Goal: Task Accomplishment & Management: Complete application form

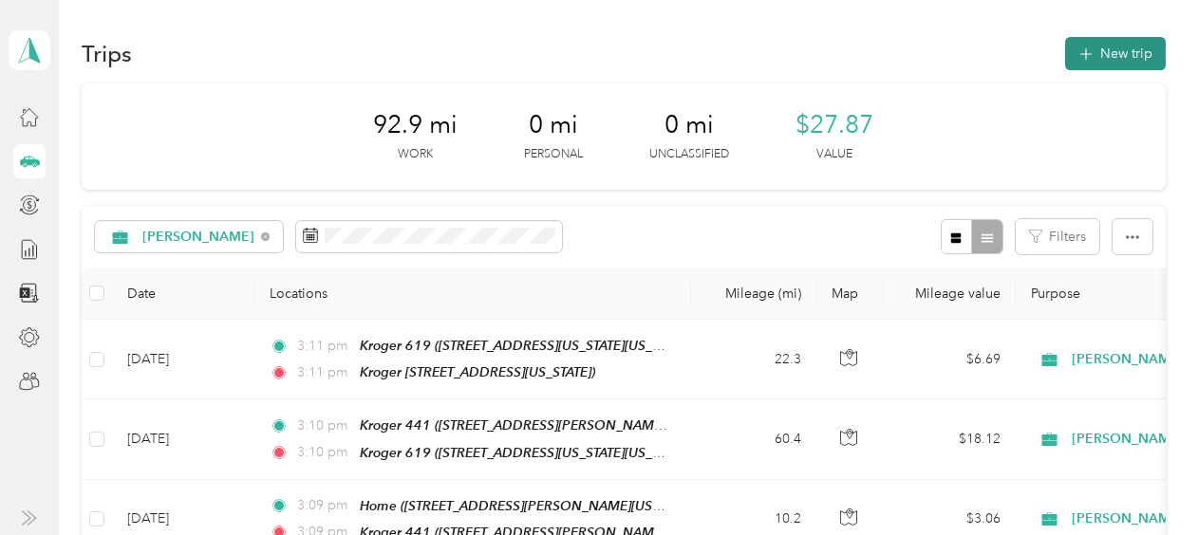
click at [1118, 57] on button "New trip" at bounding box center [1115, 53] width 101 height 33
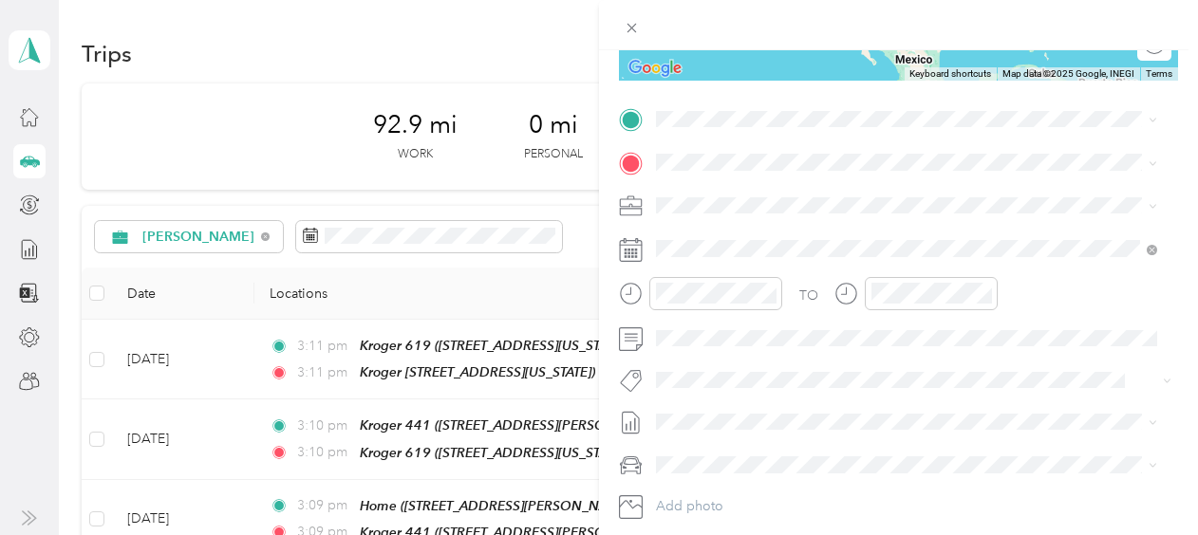
scroll to position [351, 0]
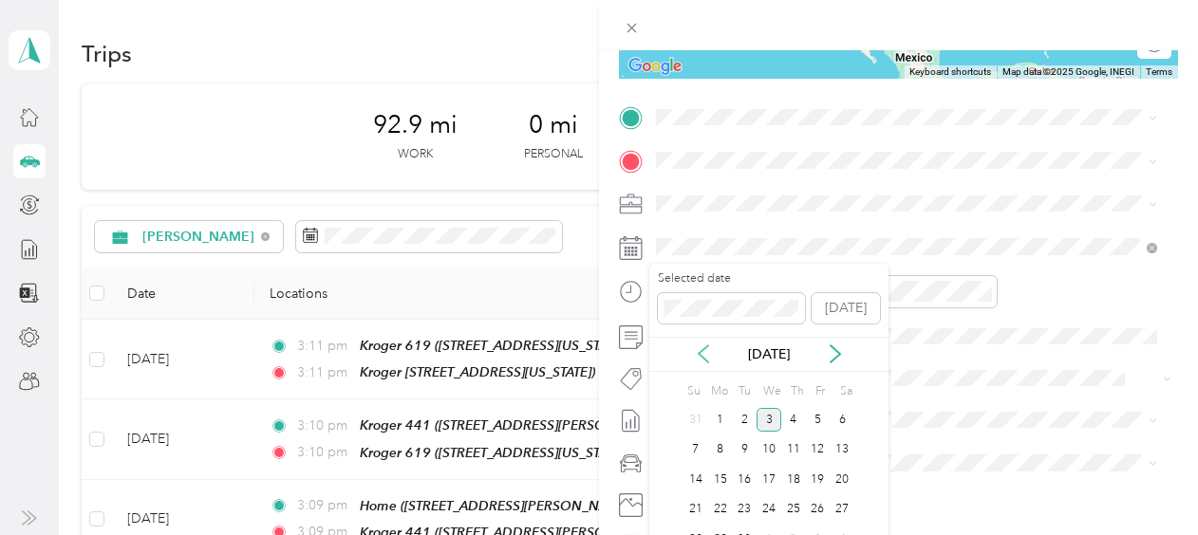
click at [700, 354] on icon at bounding box center [703, 353] width 19 height 19
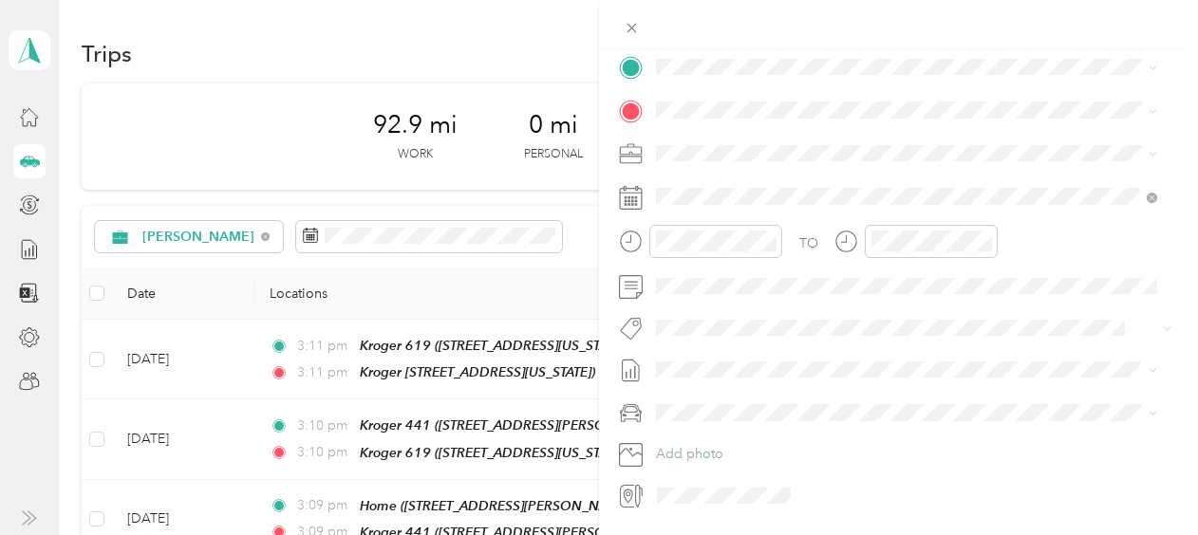
scroll to position [410, 0]
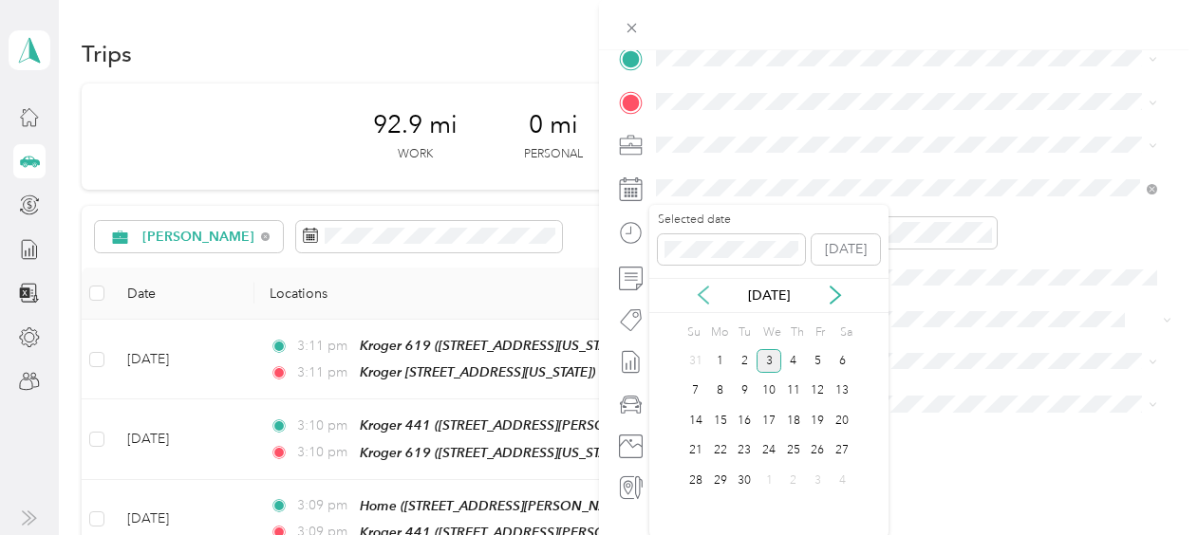
click at [702, 298] on icon at bounding box center [703, 295] width 19 height 19
click at [770, 475] on div "27" at bounding box center [768, 481] width 25 height 24
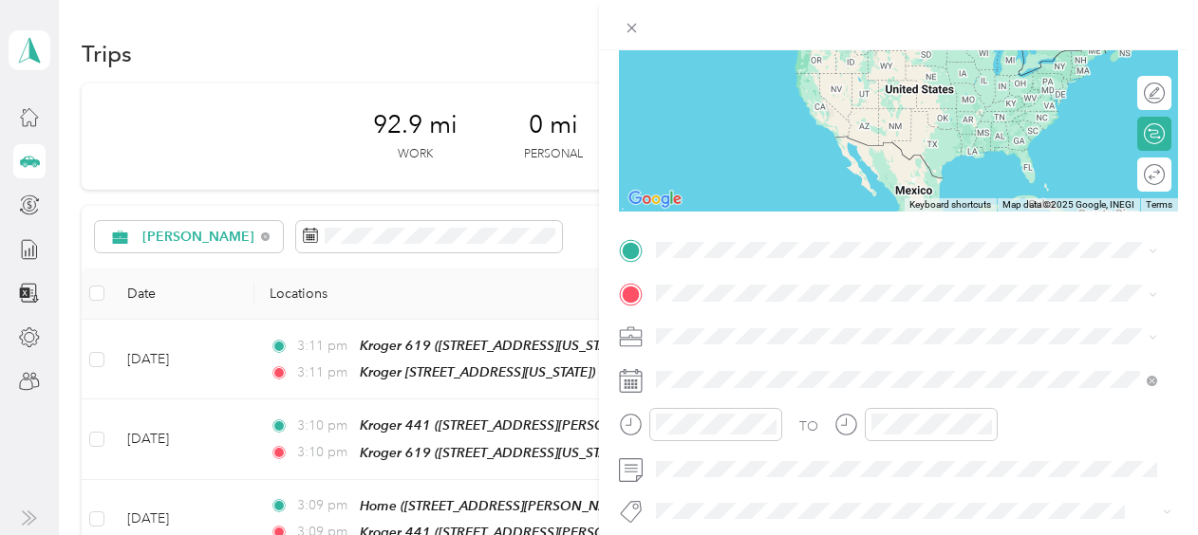
scroll to position [211, 0]
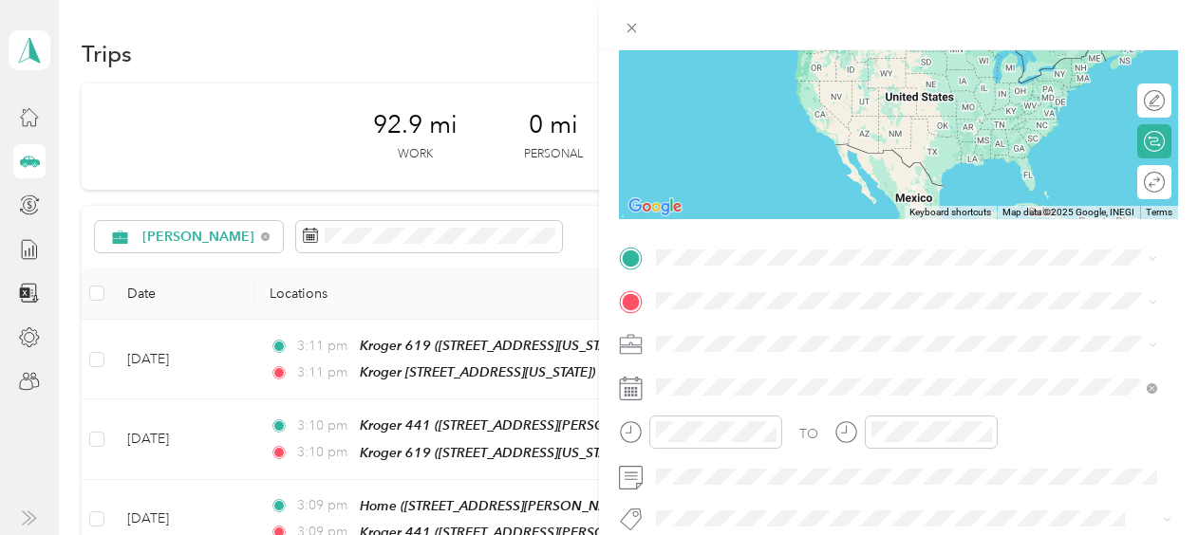
click at [752, 356] on div "Kroger [STREET_ADDRESS][US_STATE]" at bounding box center [906, 336] width 488 height 47
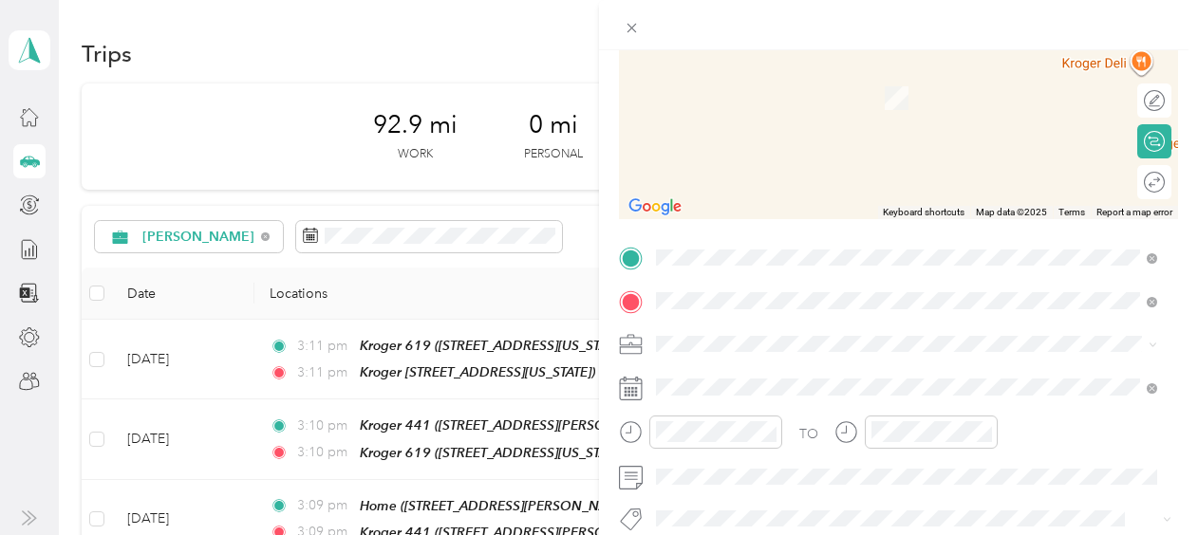
click at [837, 93] on span "[STREET_ADDRESS][US_STATE]" at bounding box center [787, 97] width 190 height 16
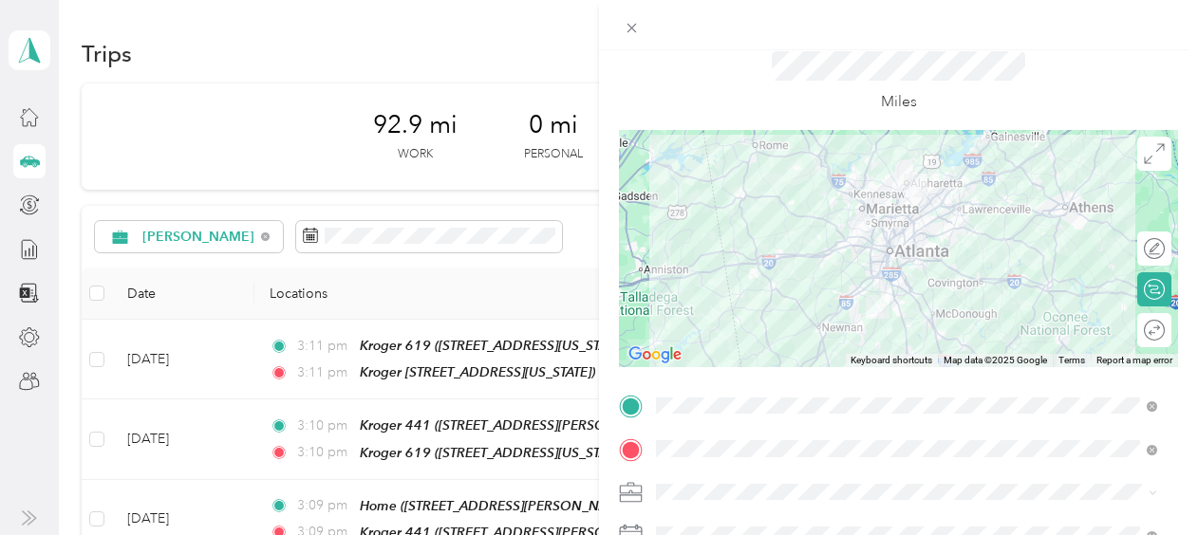
scroll to position [0, 0]
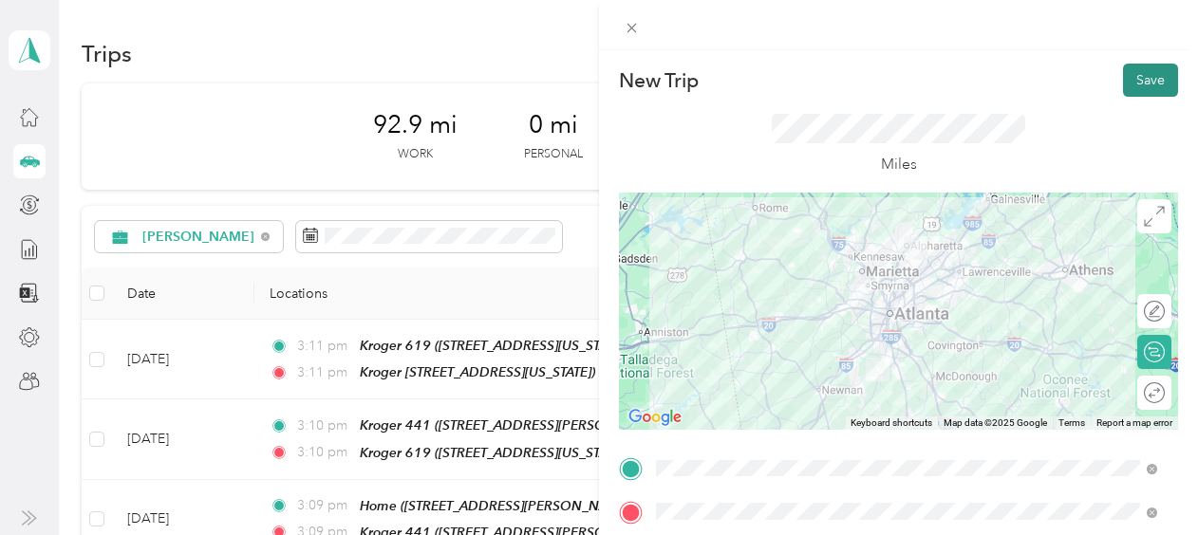
click at [1123, 84] on button "Save" at bounding box center [1150, 80] width 55 height 33
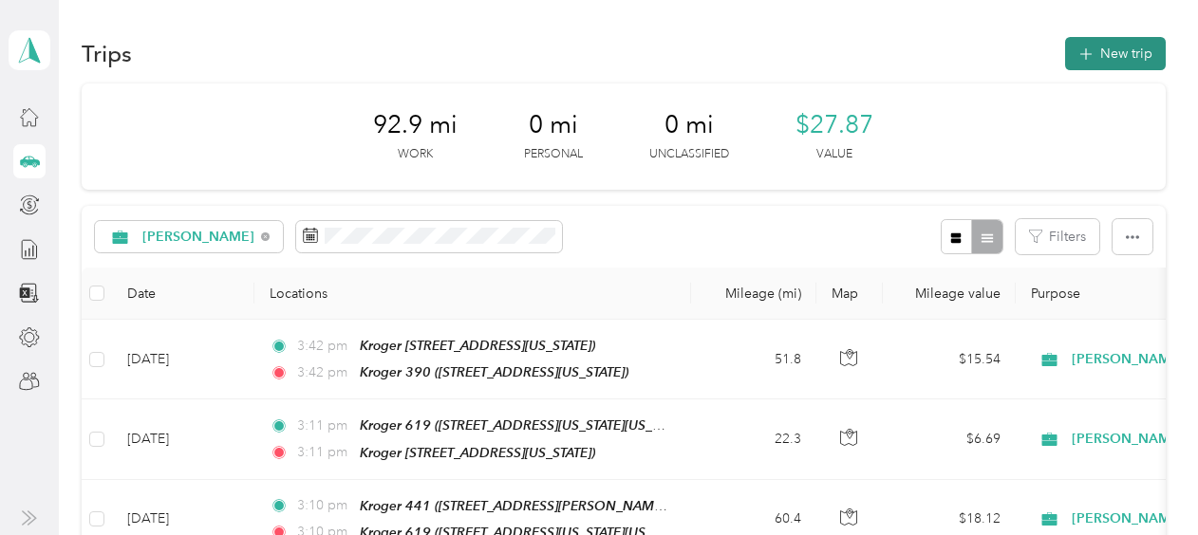
click at [1091, 56] on button "New trip" at bounding box center [1115, 53] width 101 height 33
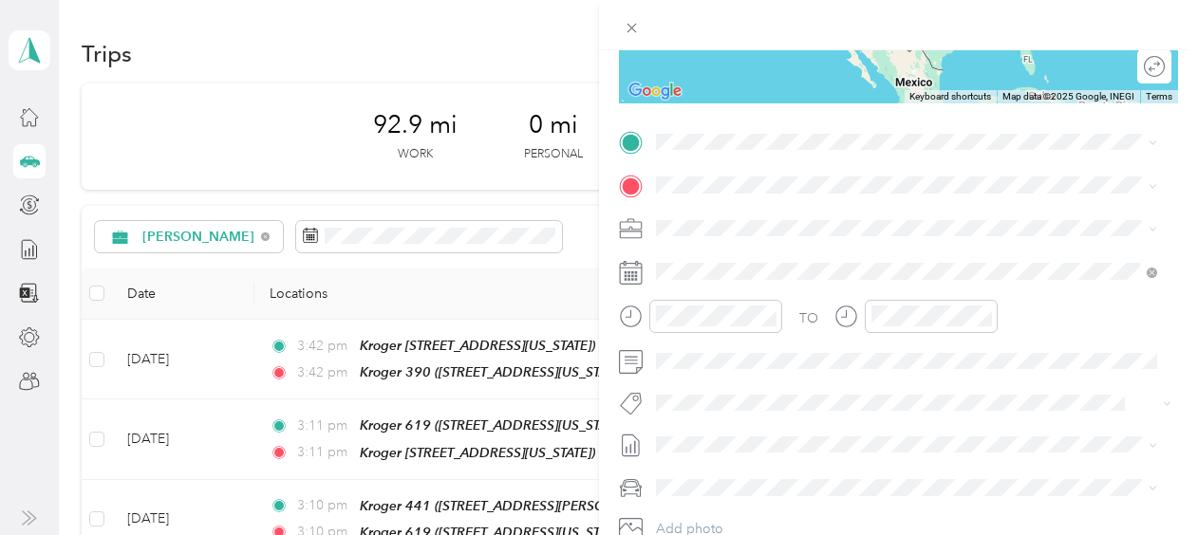
scroll to position [334, 0]
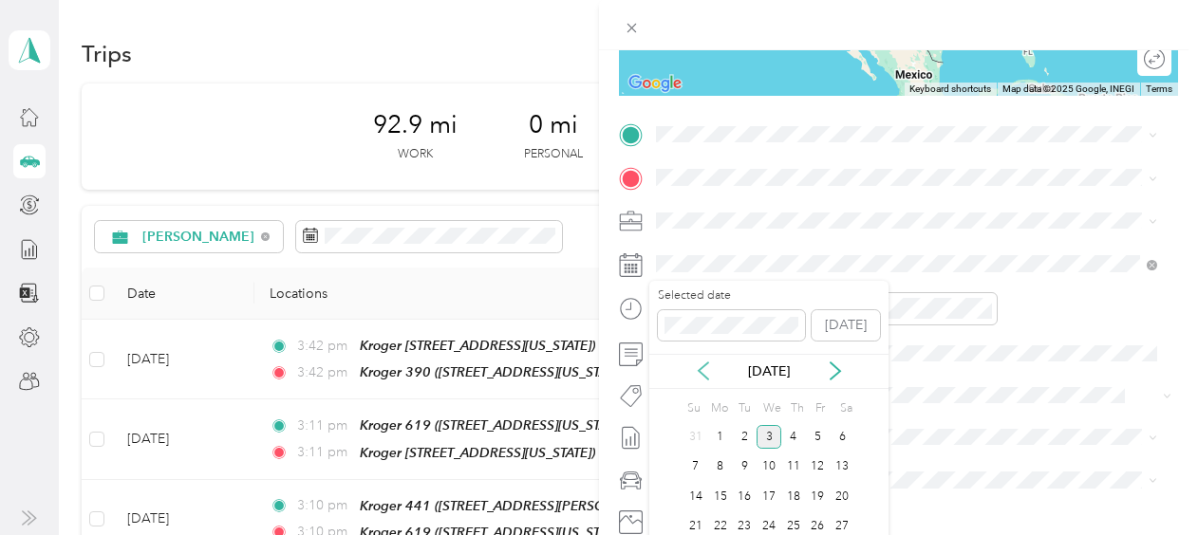
click at [699, 366] on icon at bounding box center [703, 371] width 19 height 19
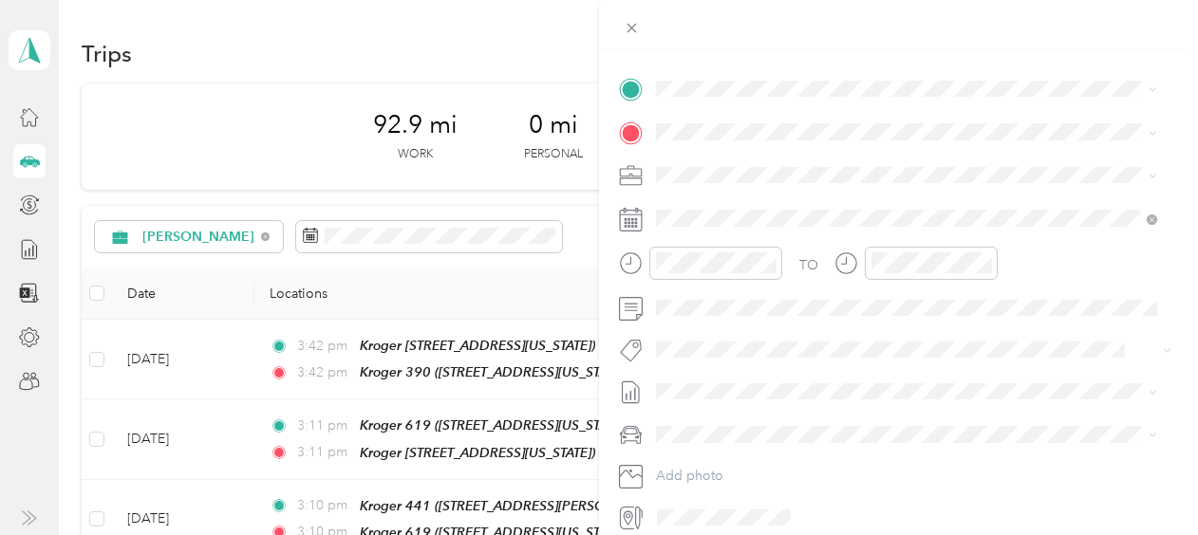
scroll to position [336, 0]
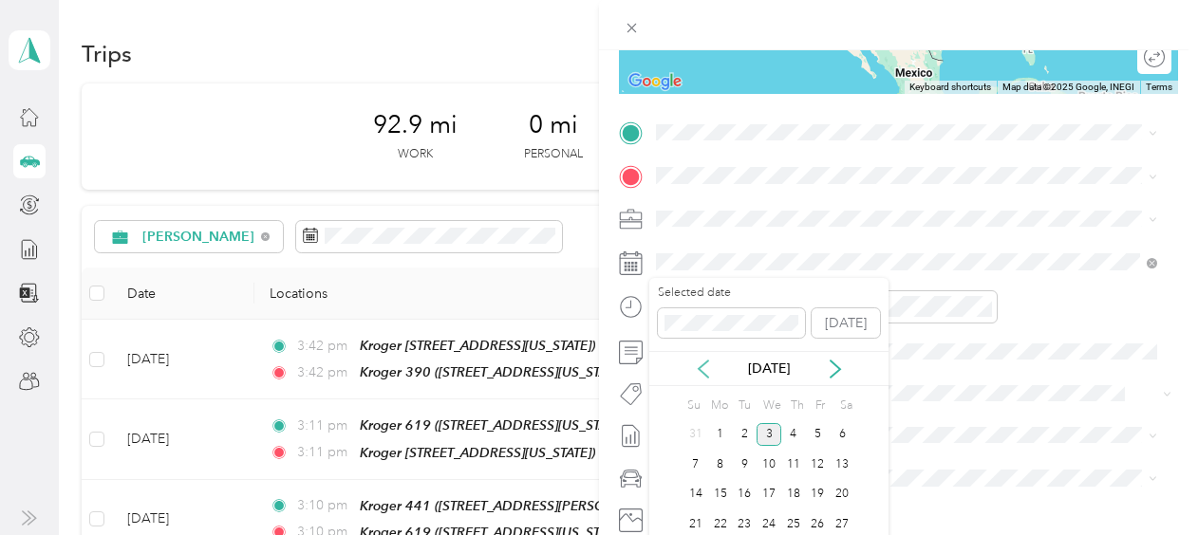
click at [709, 366] on icon at bounding box center [703, 369] width 19 height 19
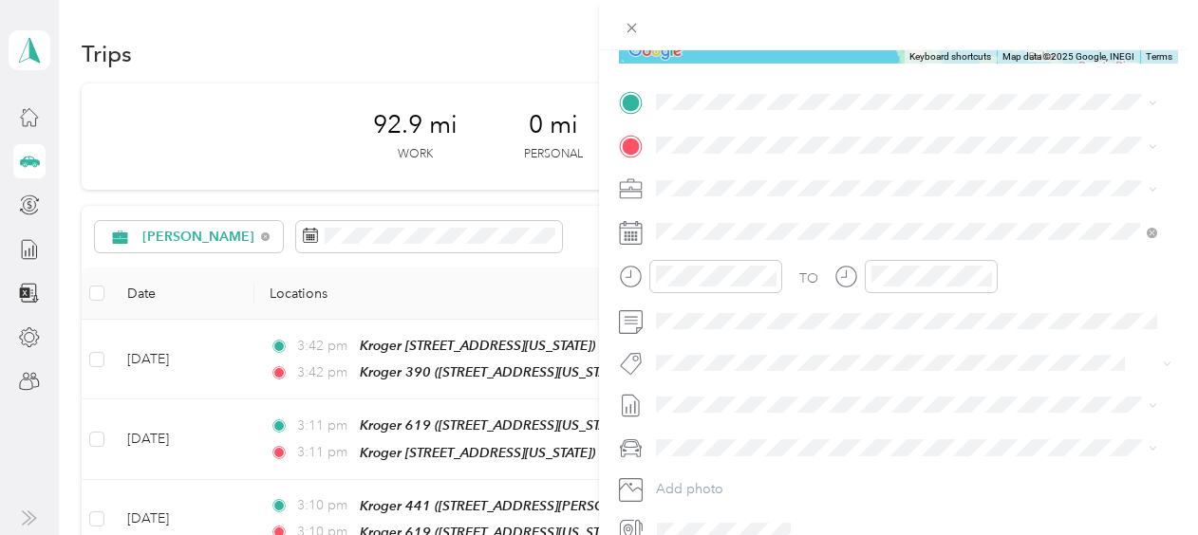
scroll to position [400, 0]
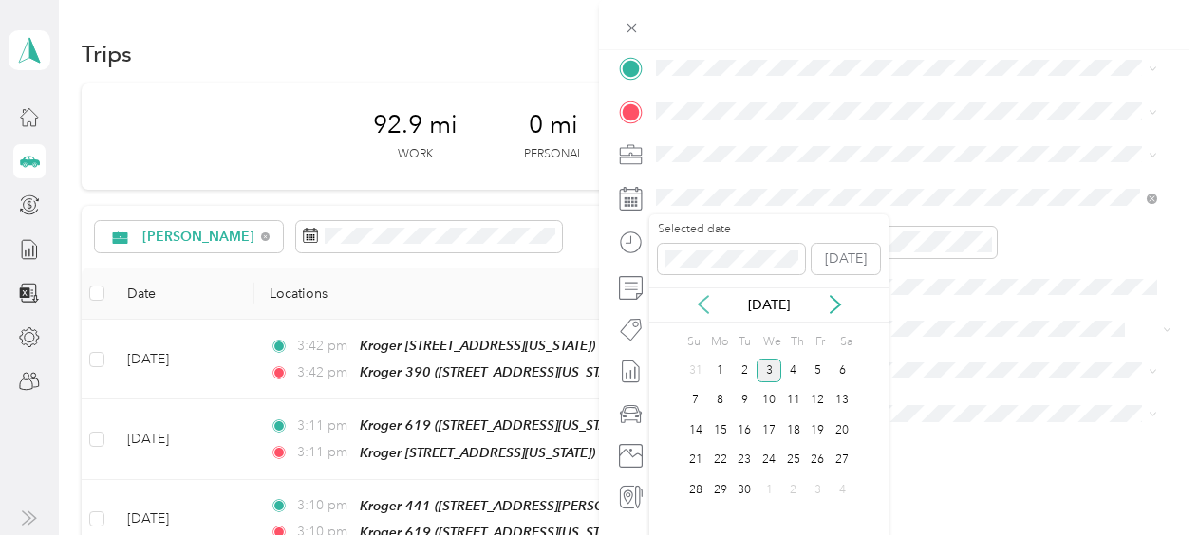
click at [708, 300] on icon at bounding box center [703, 304] width 19 height 19
click at [769, 480] on div "27" at bounding box center [768, 490] width 25 height 24
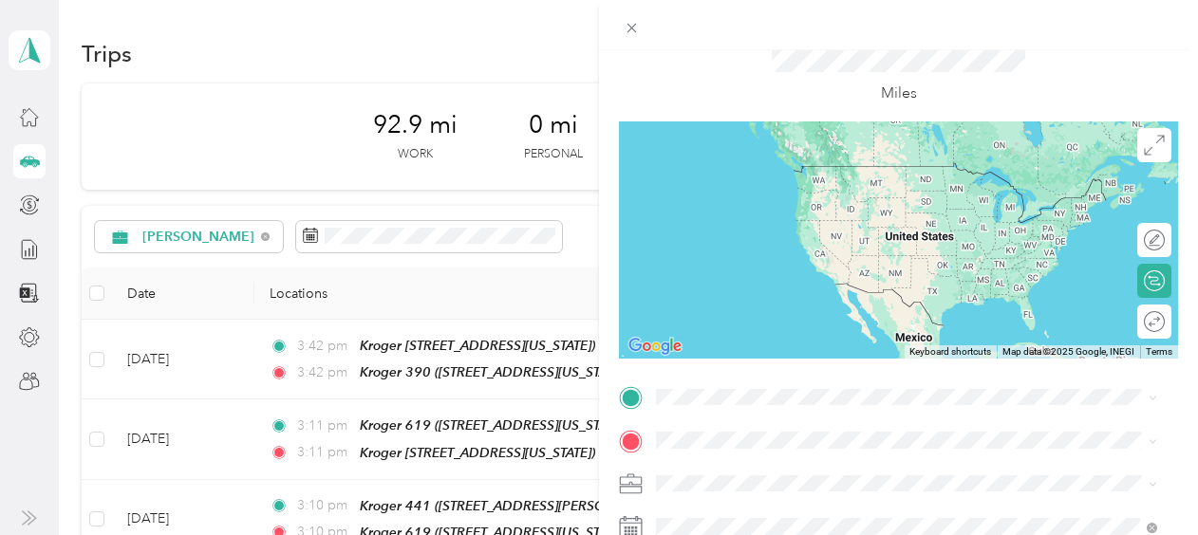
scroll to position [130, 0]
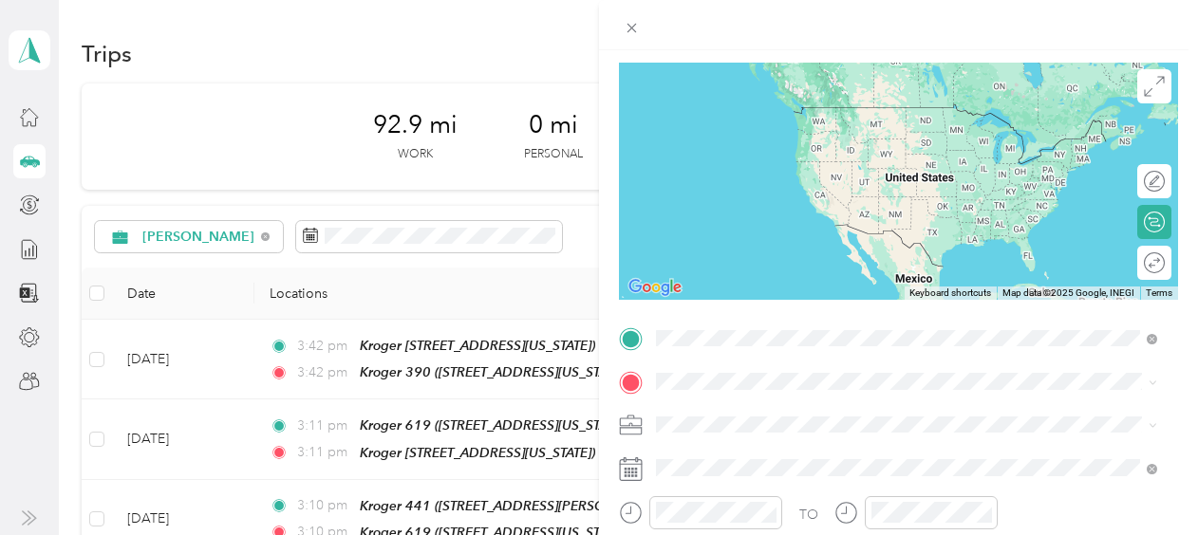
click at [784, 127] on span "[STREET_ADDRESS][US_STATE]" at bounding box center [787, 135] width 190 height 16
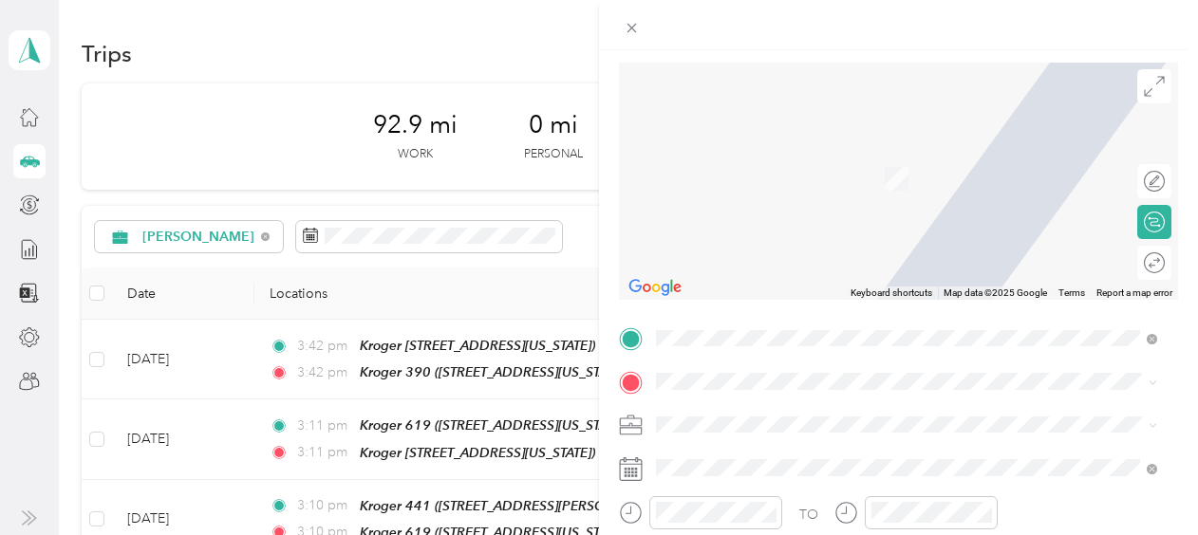
click at [794, 162] on div "Home [STREET_ADDRESS][PERSON_NAME][US_STATE]" at bounding box center [839, 158] width 295 height 40
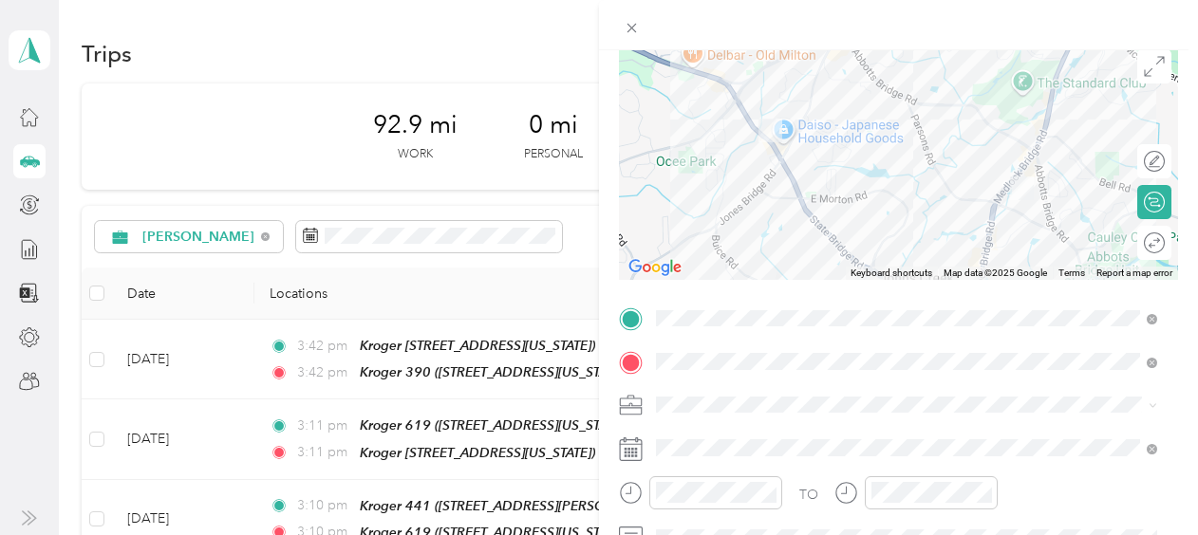
scroll to position [0, 0]
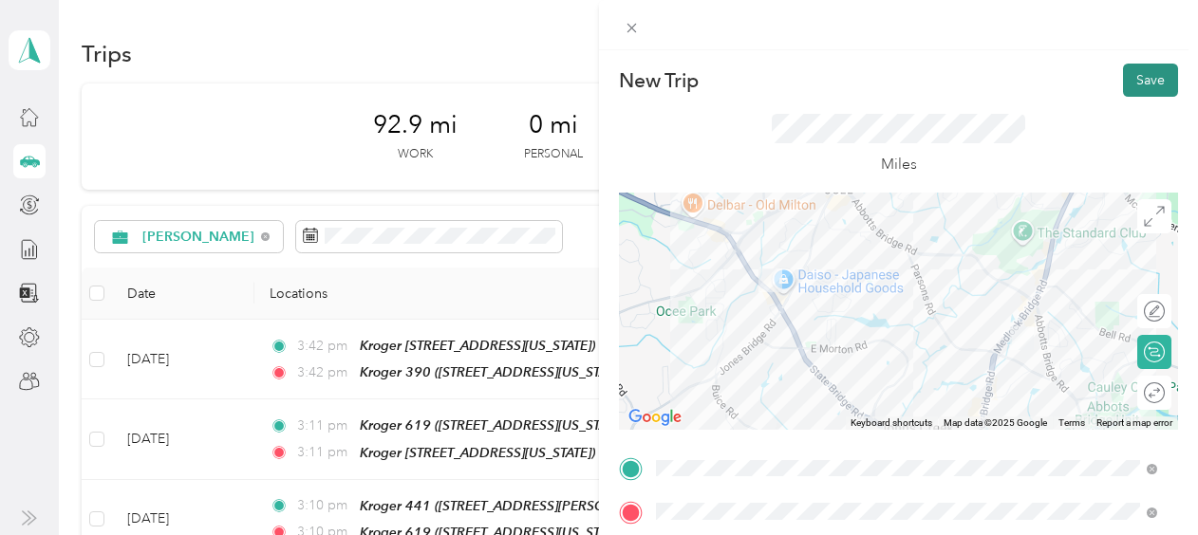
click at [1123, 78] on button "Save" at bounding box center [1150, 80] width 55 height 33
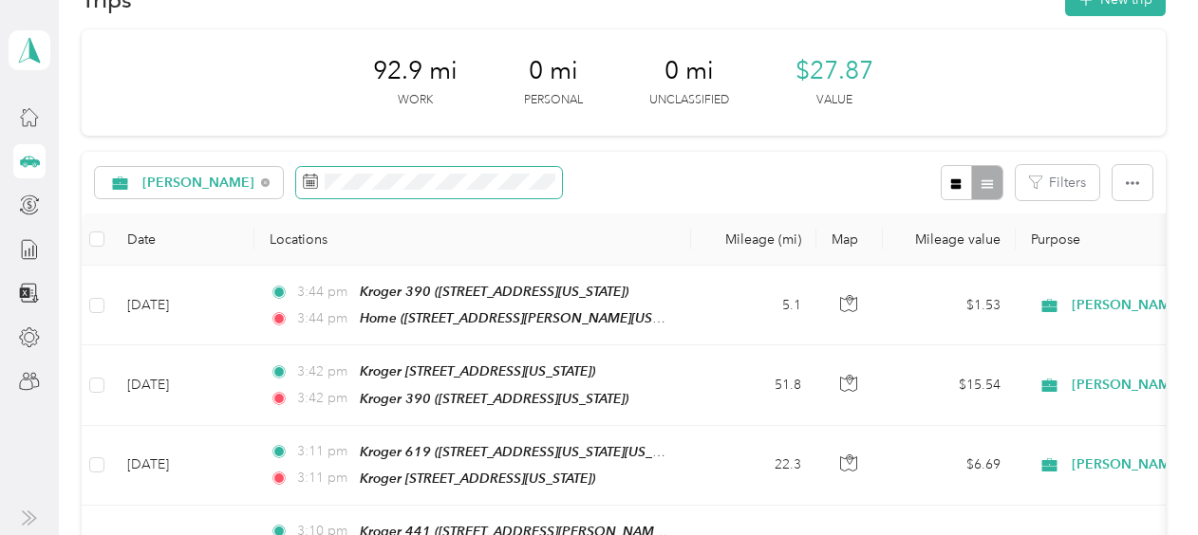
scroll to position [55, 0]
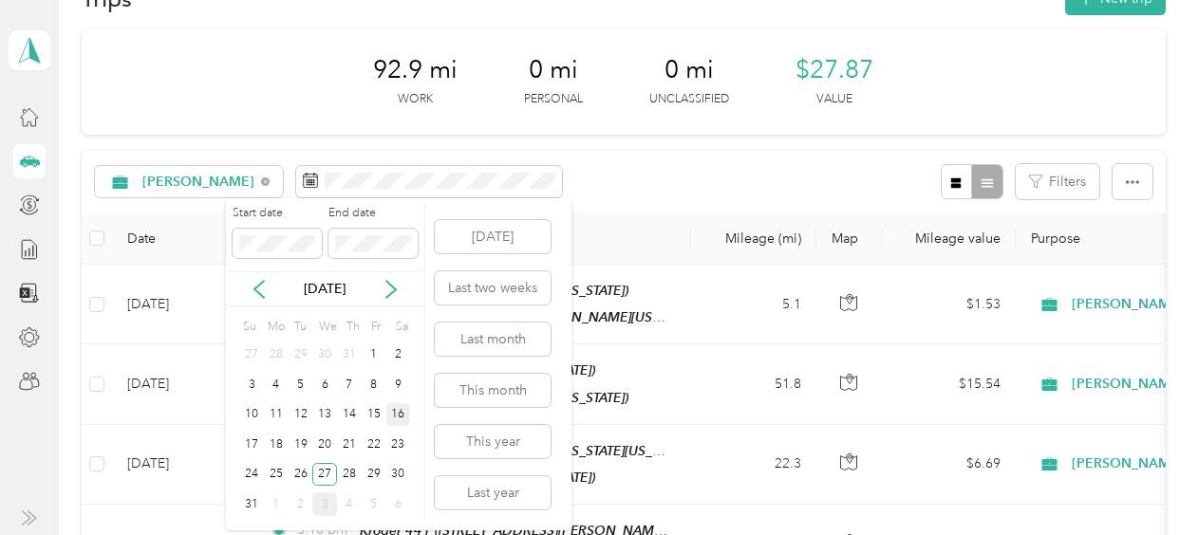
click at [402, 409] on div "16" at bounding box center [398, 415] width 25 height 24
click at [405, 469] on div "30" at bounding box center [398, 475] width 25 height 24
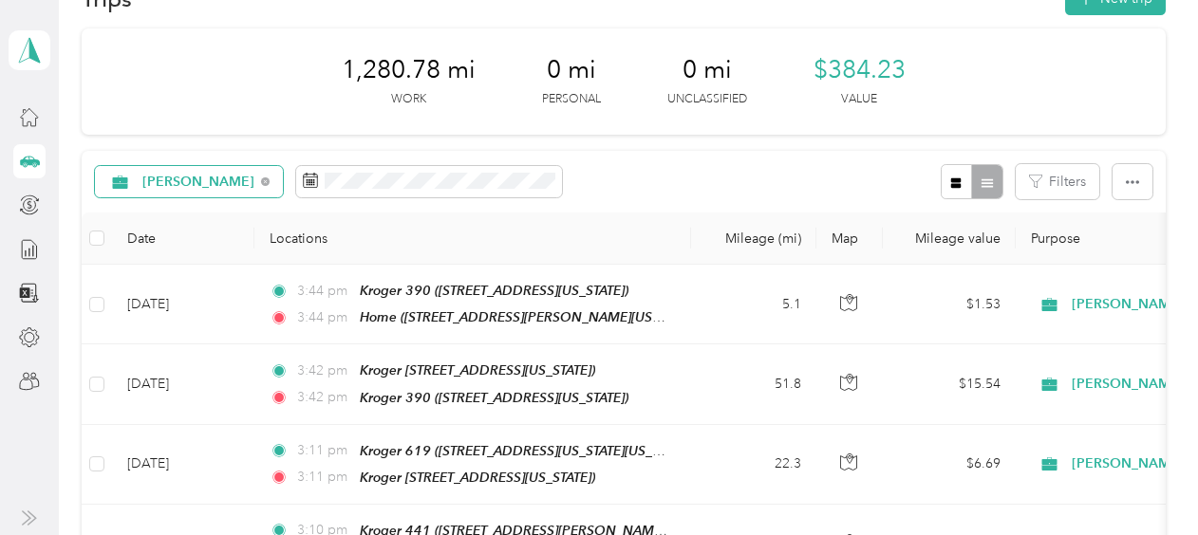
click at [146, 186] on span "[PERSON_NAME]" at bounding box center [198, 182] width 113 height 13
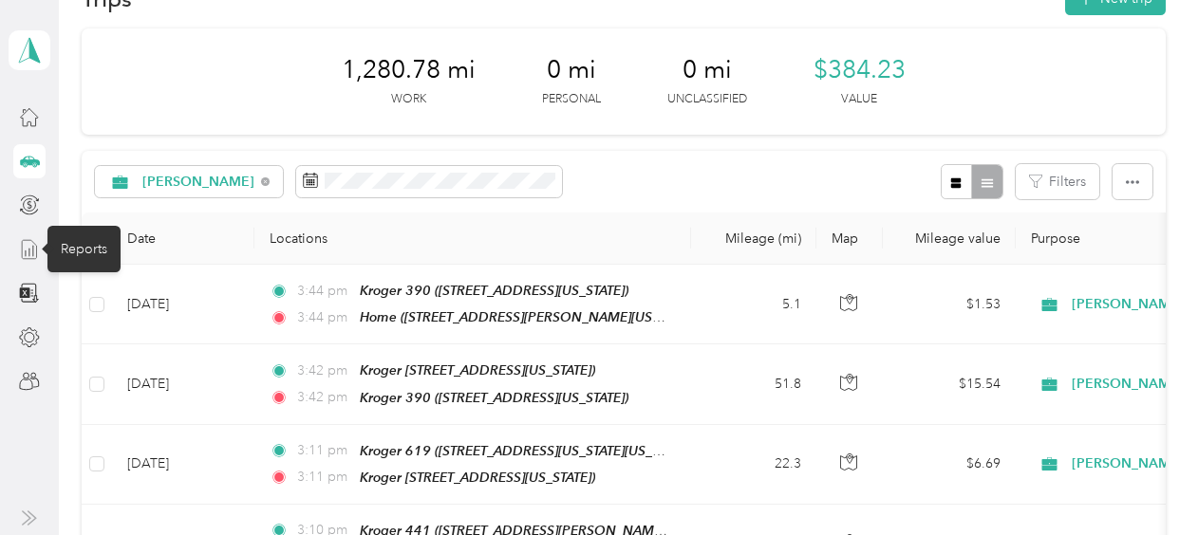
click at [29, 249] on line at bounding box center [29, 253] width 0 height 8
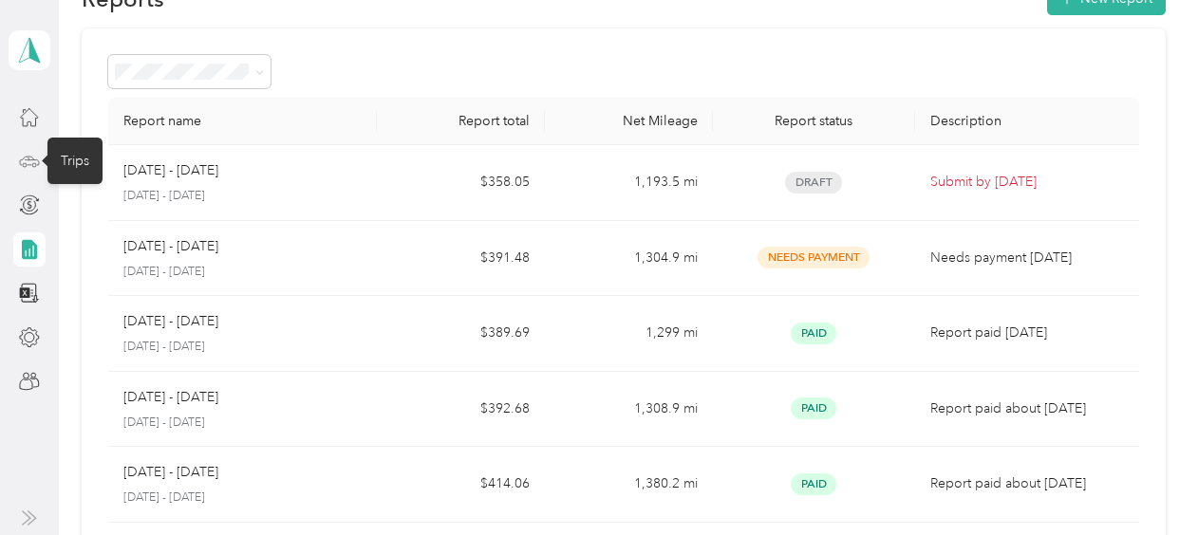
click at [28, 158] on icon at bounding box center [28, 159] width 1 height 2
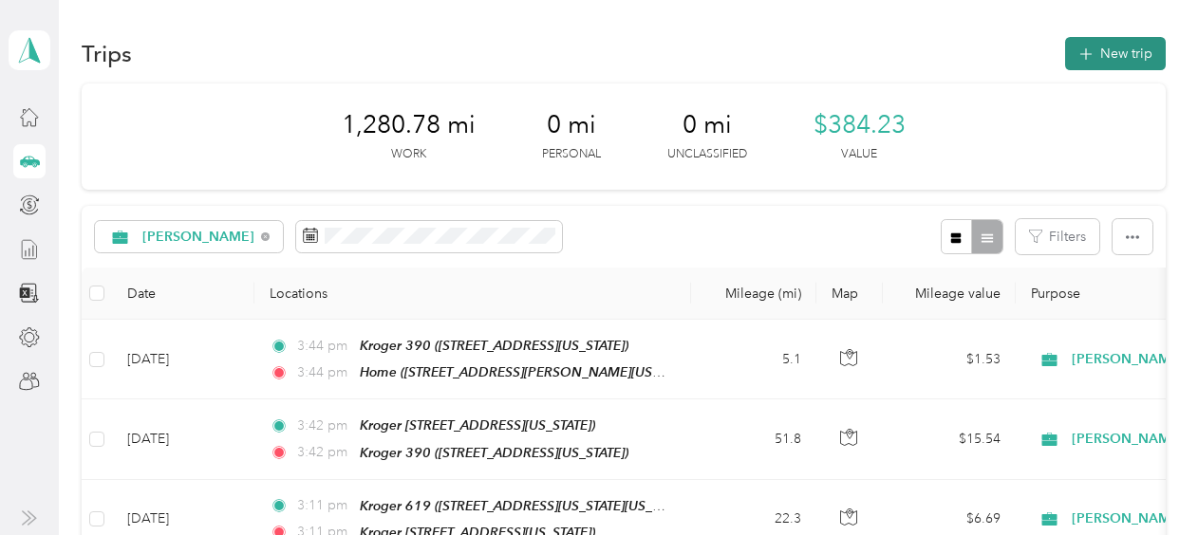
click at [1116, 53] on button "New trip" at bounding box center [1115, 53] width 101 height 33
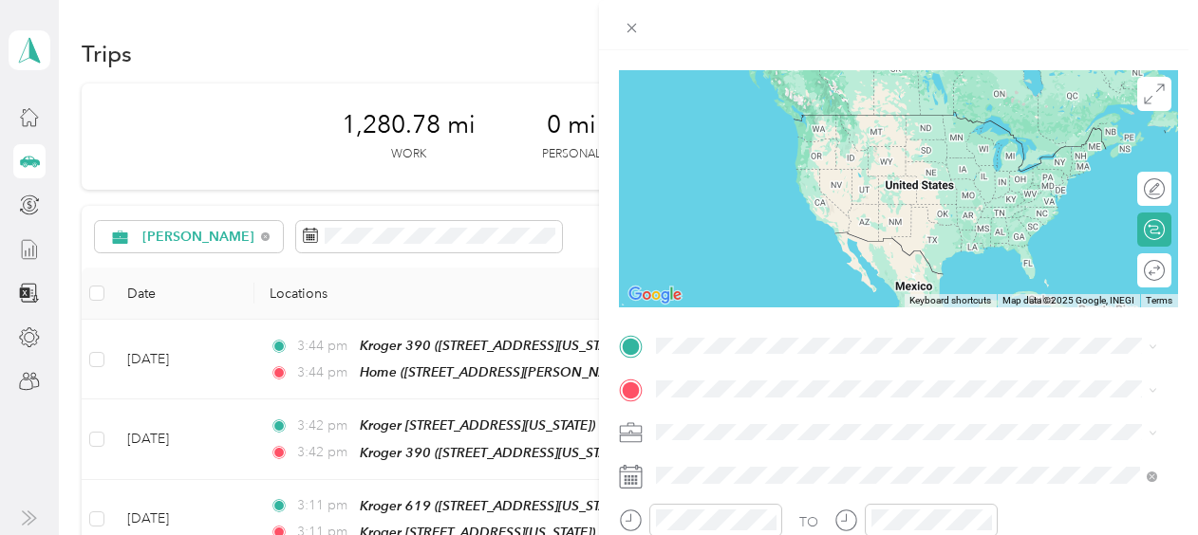
scroll to position [226, 0]
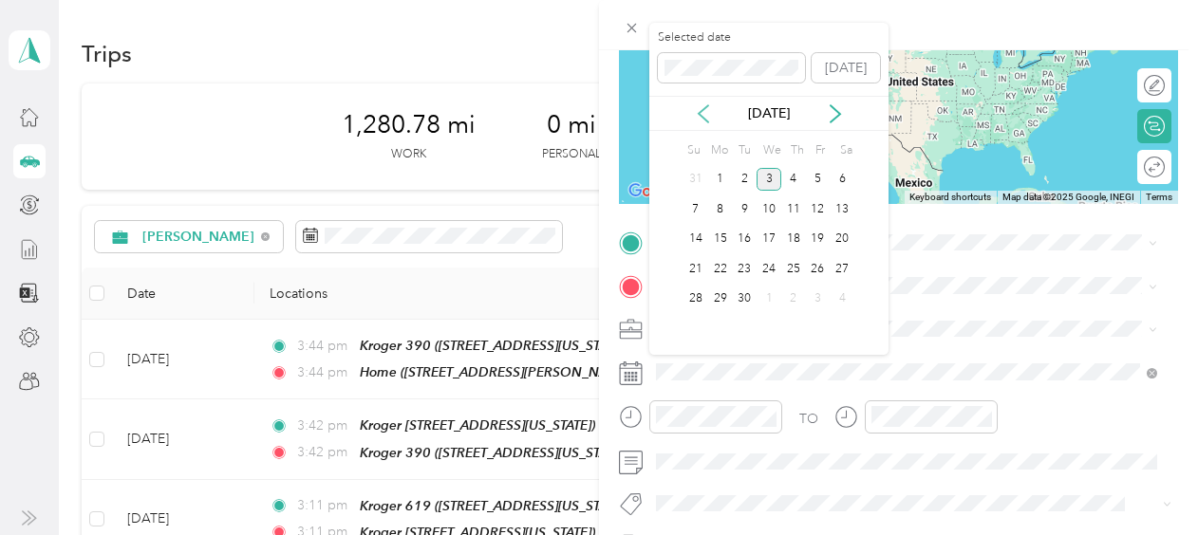
click at [700, 111] on icon at bounding box center [702, 113] width 9 height 17
click at [789, 300] on div "28" at bounding box center [793, 300] width 25 height 24
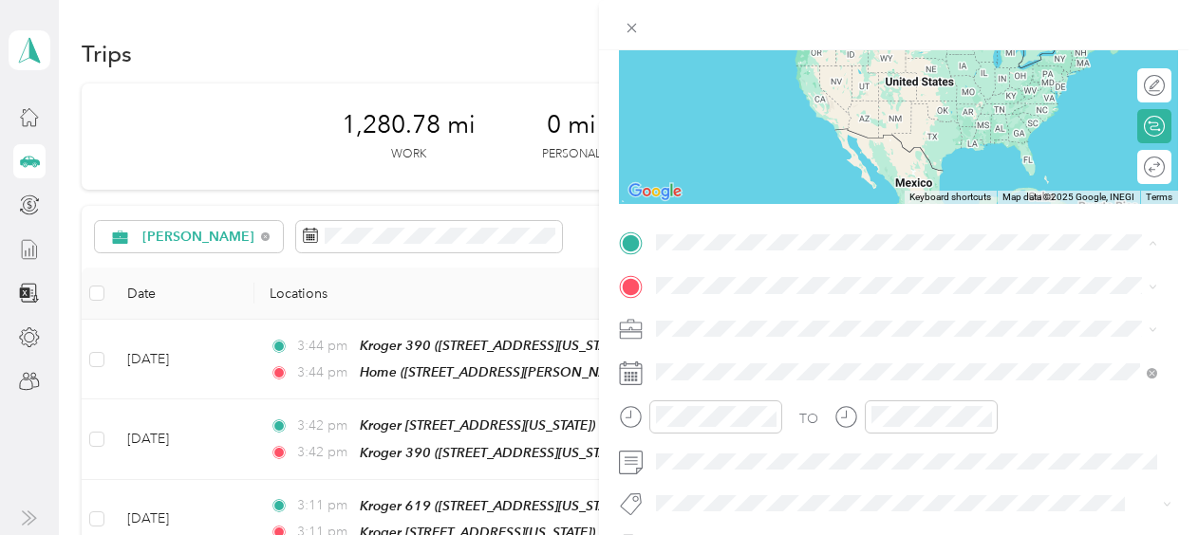
click at [750, 325] on div "Home [STREET_ADDRESS][PERSON_NAME][US_STATE]" at bounding box center [839, 329] width 295 height 40
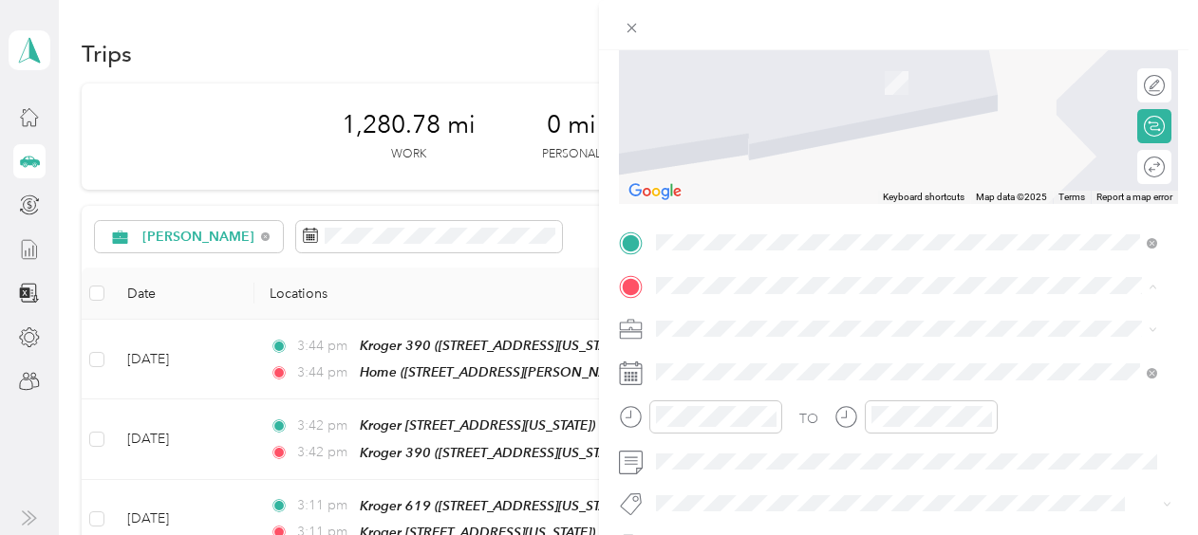
click at [795, 75] on span "[STREET_ADDRESS][US_STATE]" at bounding box center [787, 83] width 190 height 16
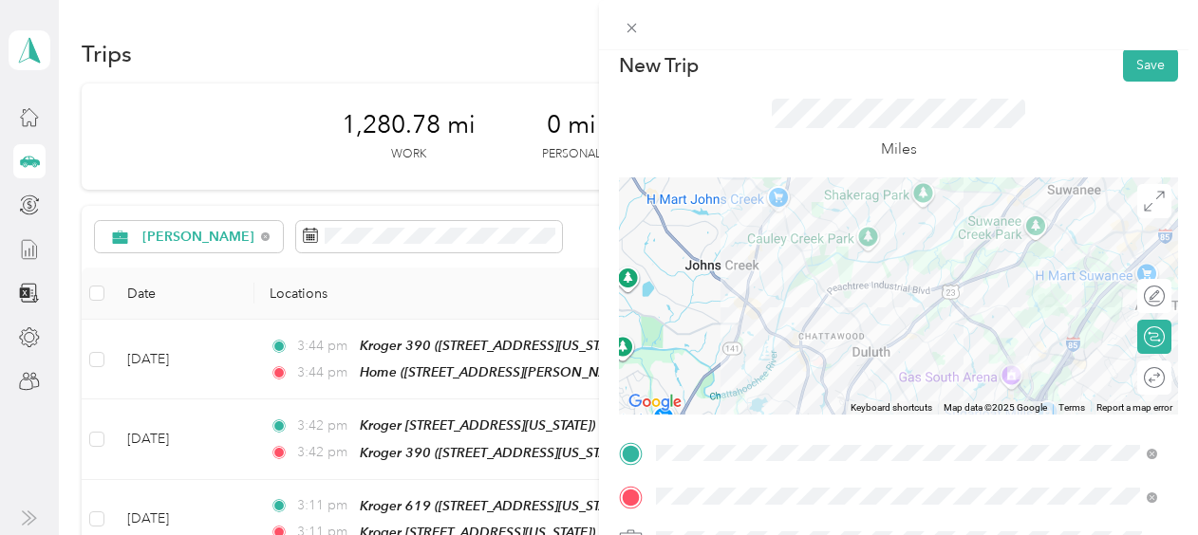
scroll to position [0, 0]
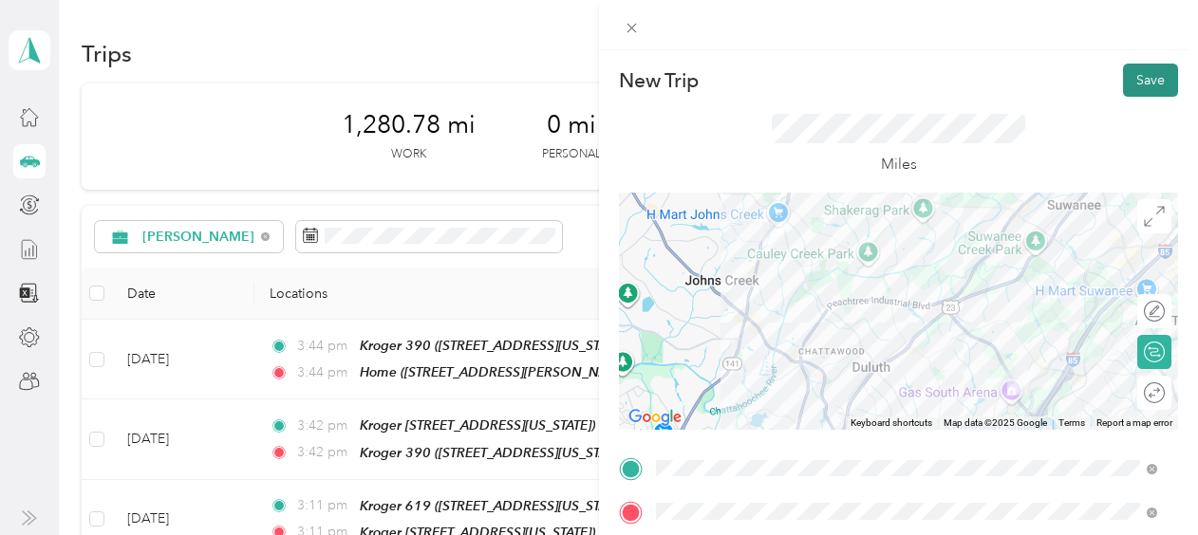
click at [1123, 83] on button "Save" at bounding box center [1150, 80] width 55 height 33
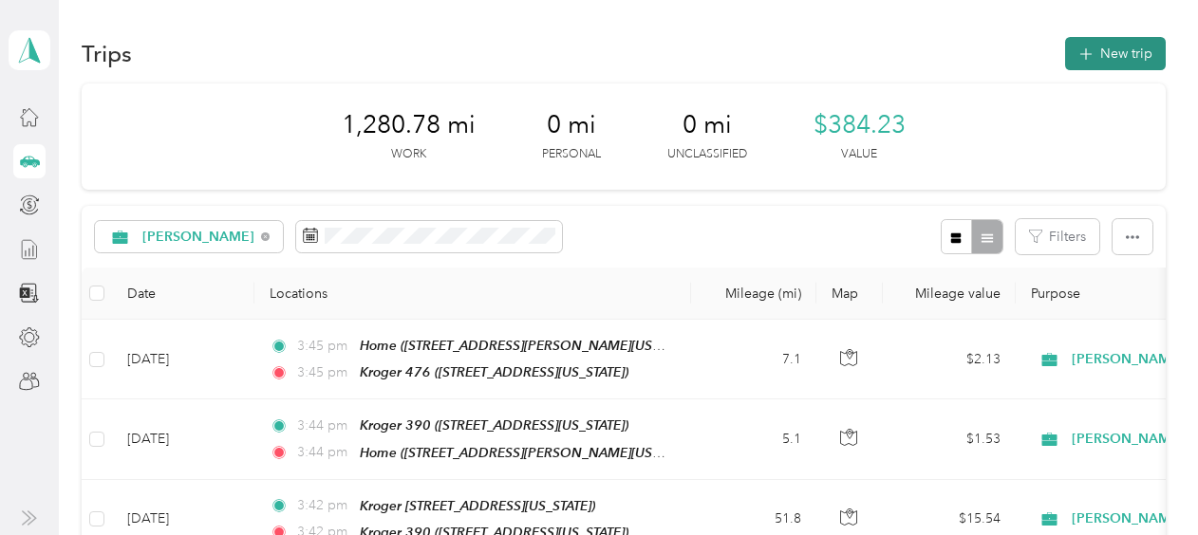
click at [1105, 55] on button "New trip" at bounding box center [1115, 53] width 101 height 33
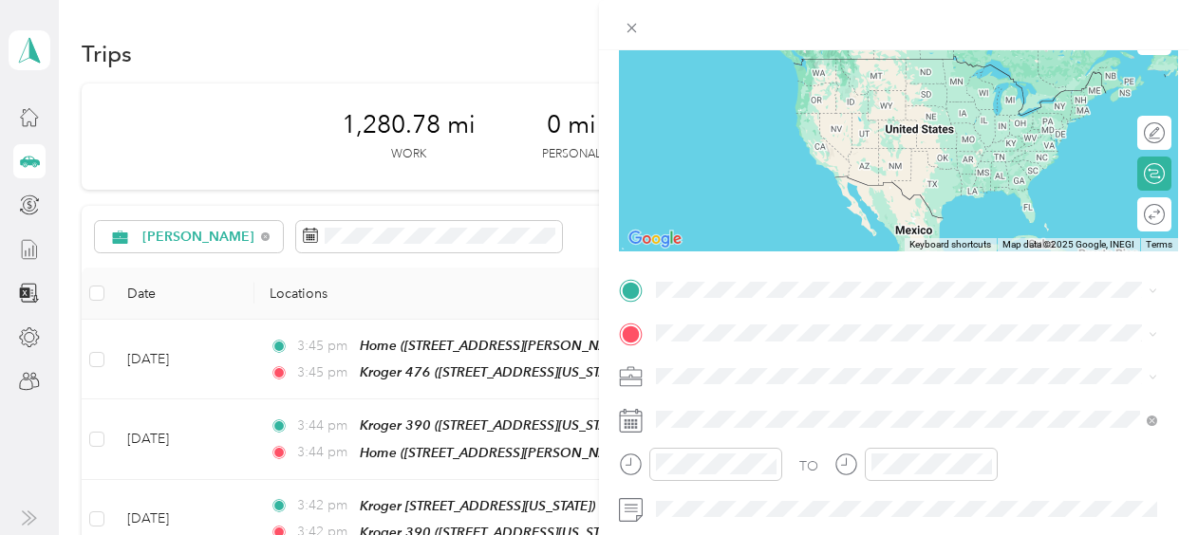
scroll to position [199, 0]
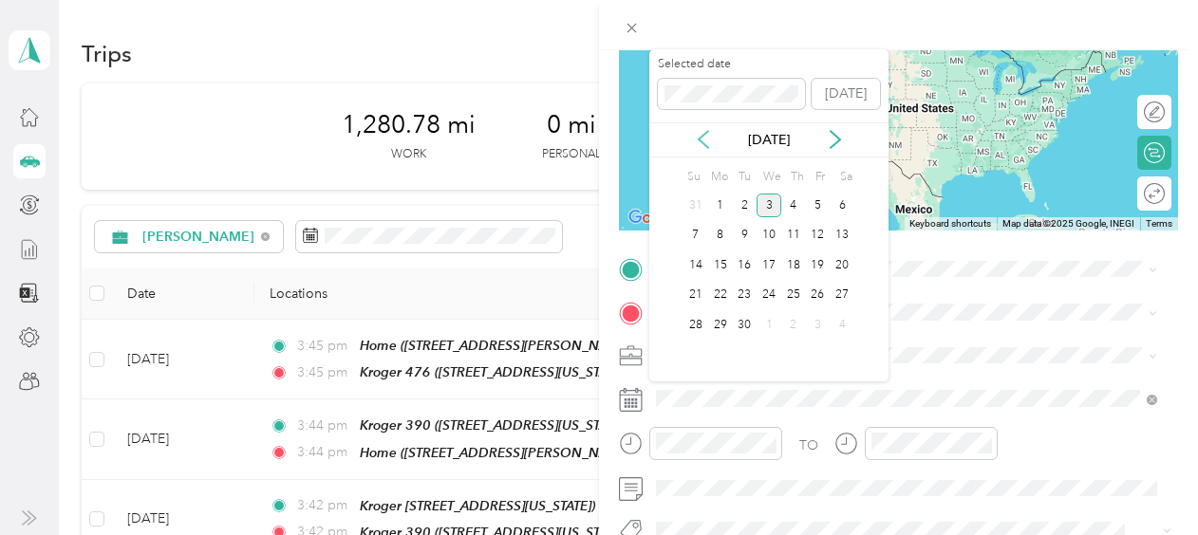
click at [700, 141] on icon at bounding box center [702, 139] width 9 height 17
click at [793, 321] on div "28" at bounding box center [793, 325] width 25 height 24
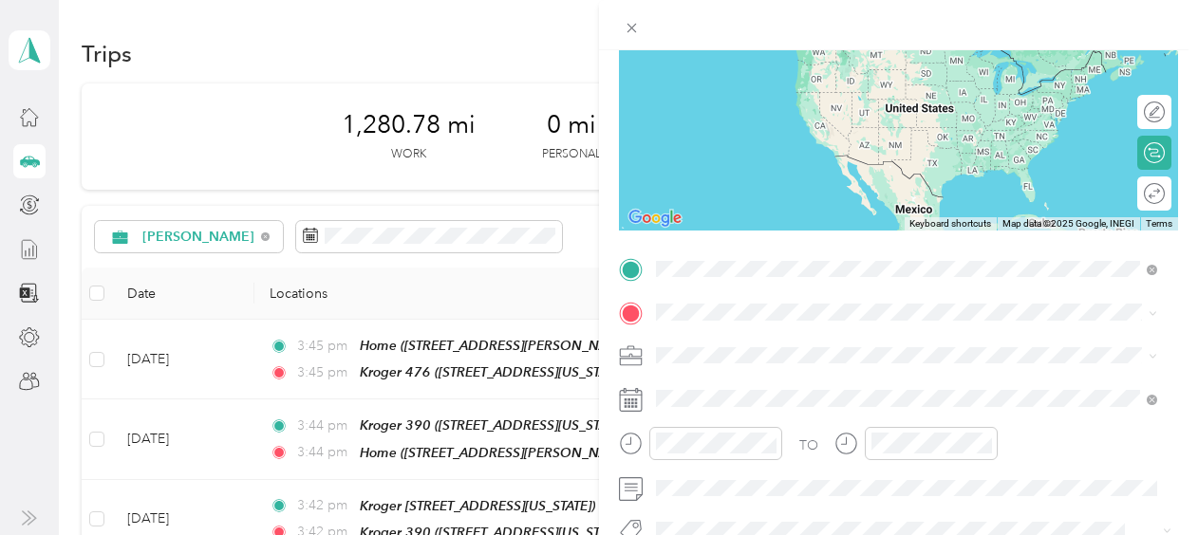
click at [791, 47] on div "Kroger 476 [STREET_ADDRESS][US_STATE]" at bounding box center [787, 56] width 190 height 40
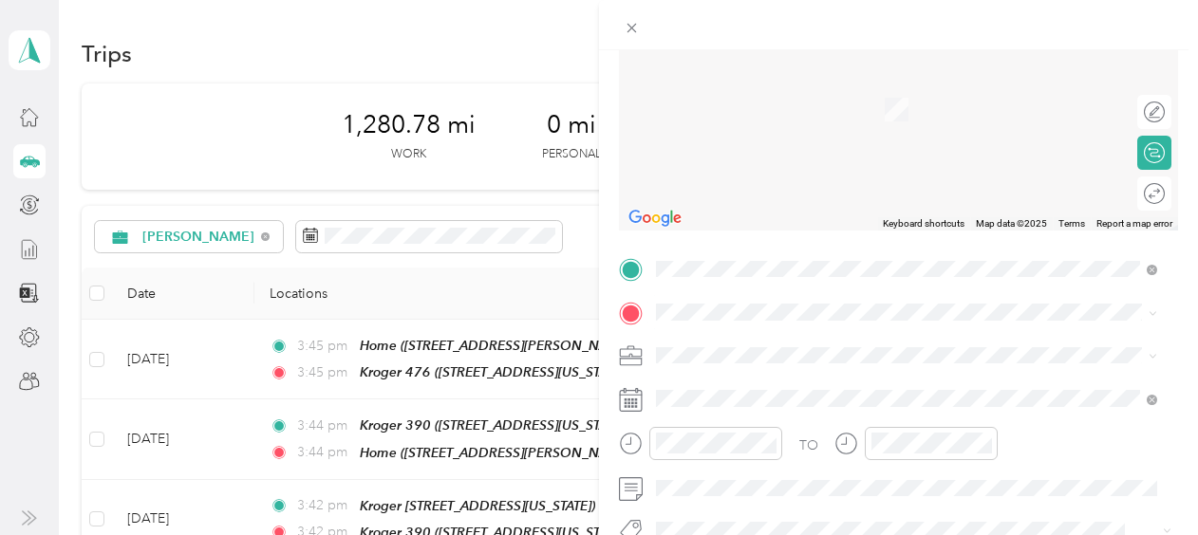
click at [830, 93] on div "Kroger 638 [STREET_ADDRESS][PERSON_NAME][US_STATE]" at bounding box center [839, 88] width 295 height 40
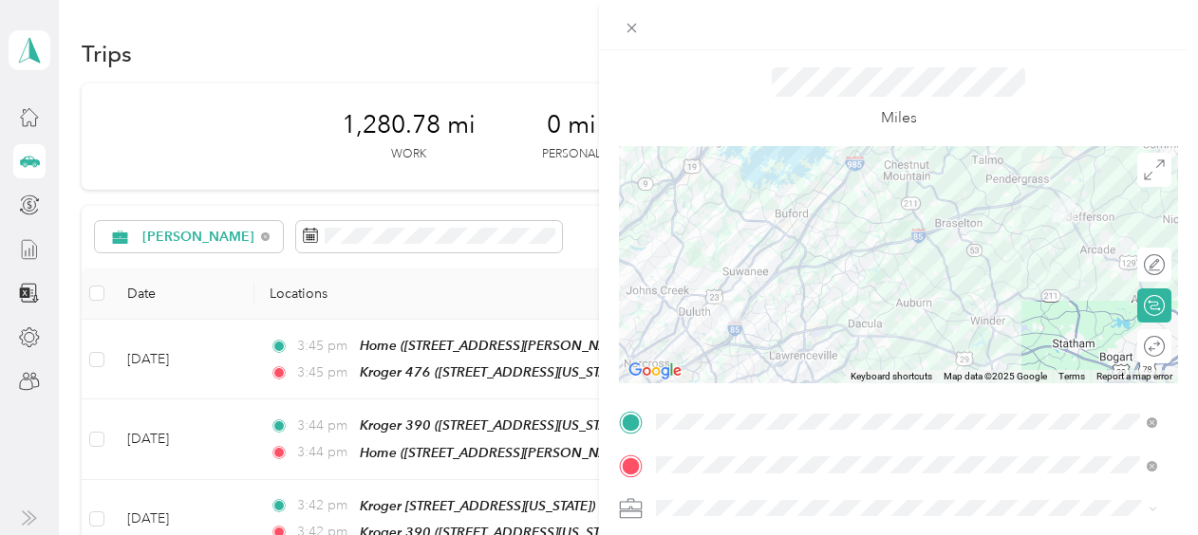
scroll to position [0, 0]
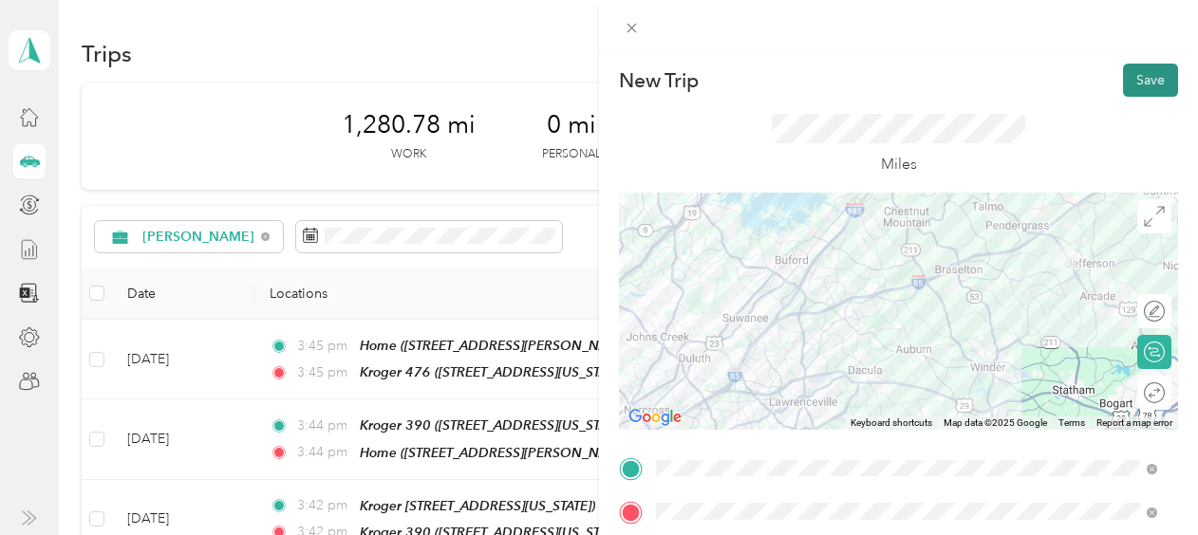
click at [1124, 82] on button "Save" at bounding box center [1150, 80] width 55 height 33
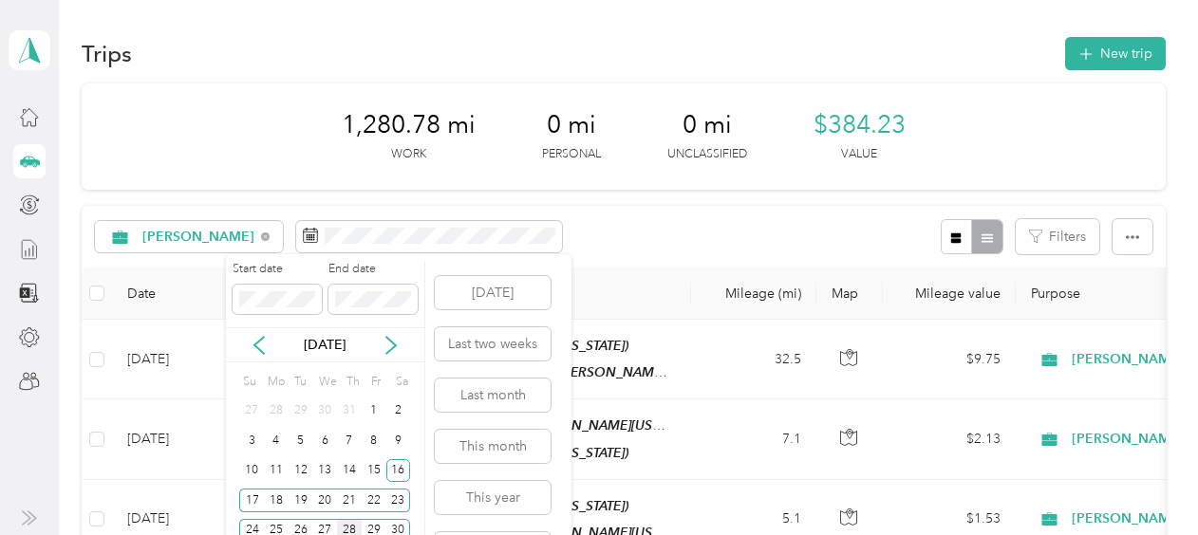
click at [344, 522] on div "28" at bounding box center [349, 531] width 25 height 24
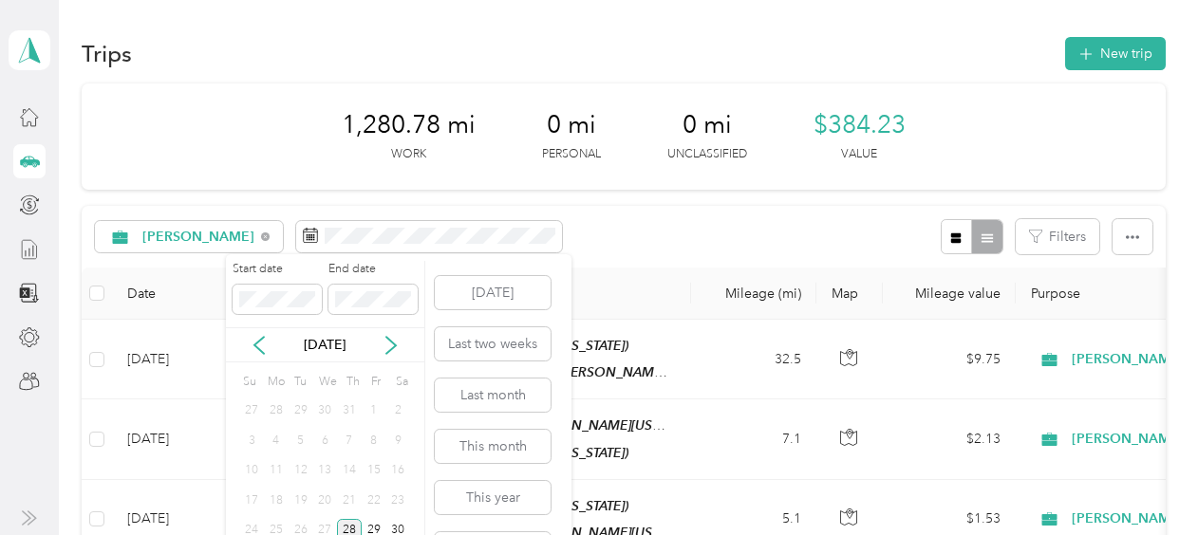
click at [344, 522] on div "28" at bounding box center [349, 531] width 25 height 24
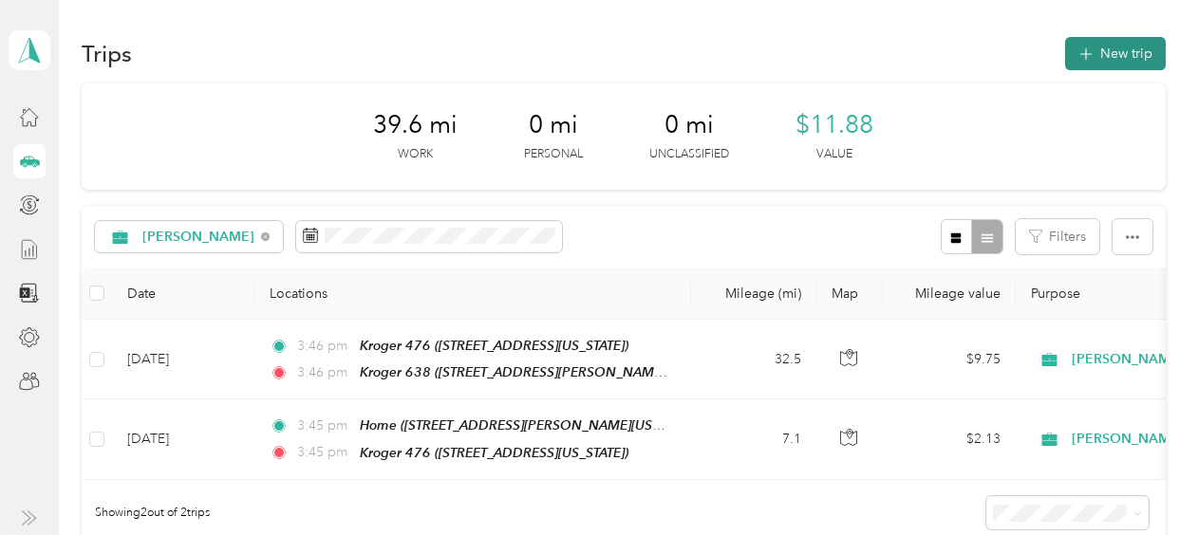
click at [1111, 47] on button "New trip" at bounding box center [1115, 53] width 101 height 33
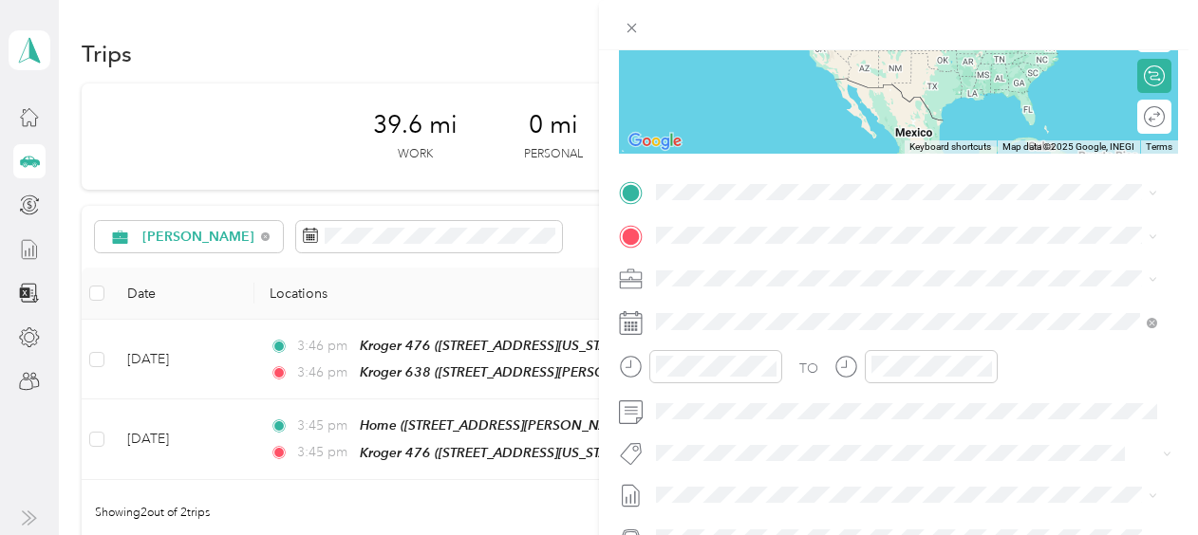
scroll to position [279, 0]
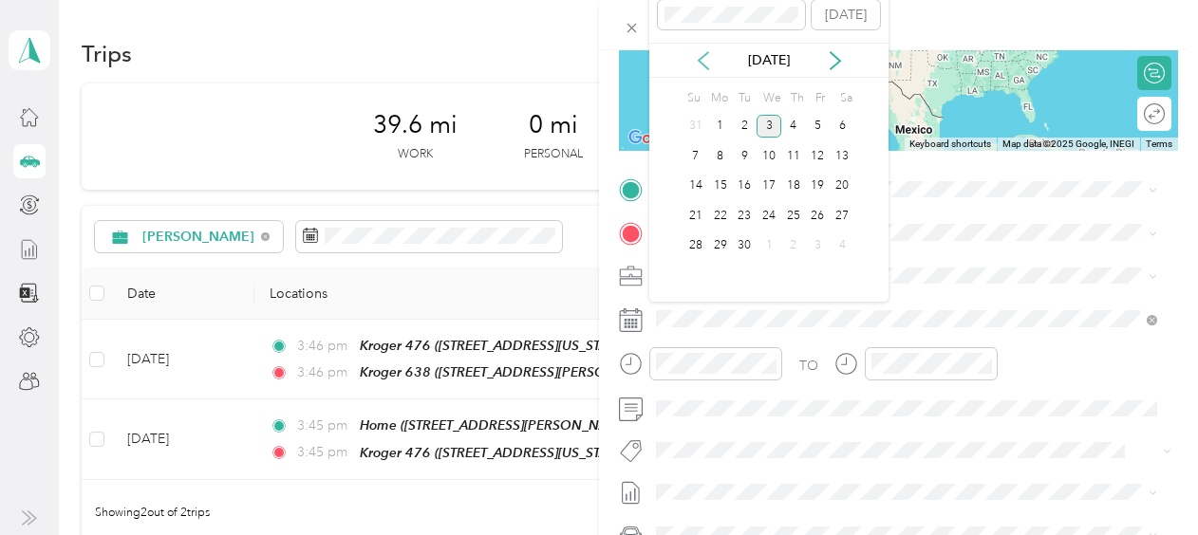
click at [702, 61] on icon at bounding box center [703, 60] width 19 height 19
click at [800, 240] on div "28" at bounding box center [793, 246] width 25 height 24
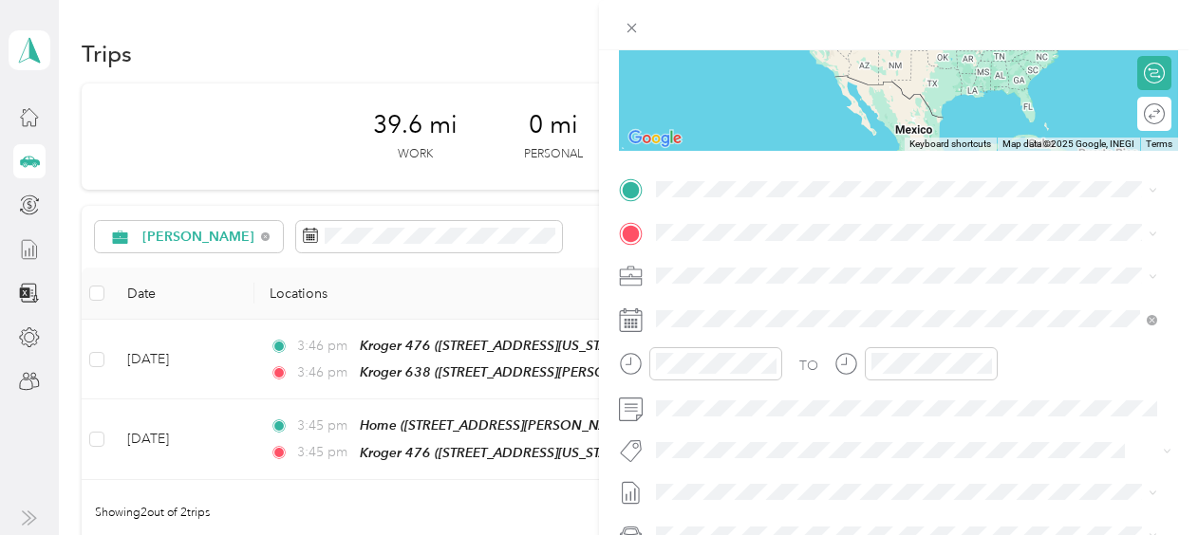
click at [750, 263] on div "Kroger 638 [STREET_ADDRESS][PERSON_NAME][US_STATE]" at bounding box center [839, 268] width 295 height 40
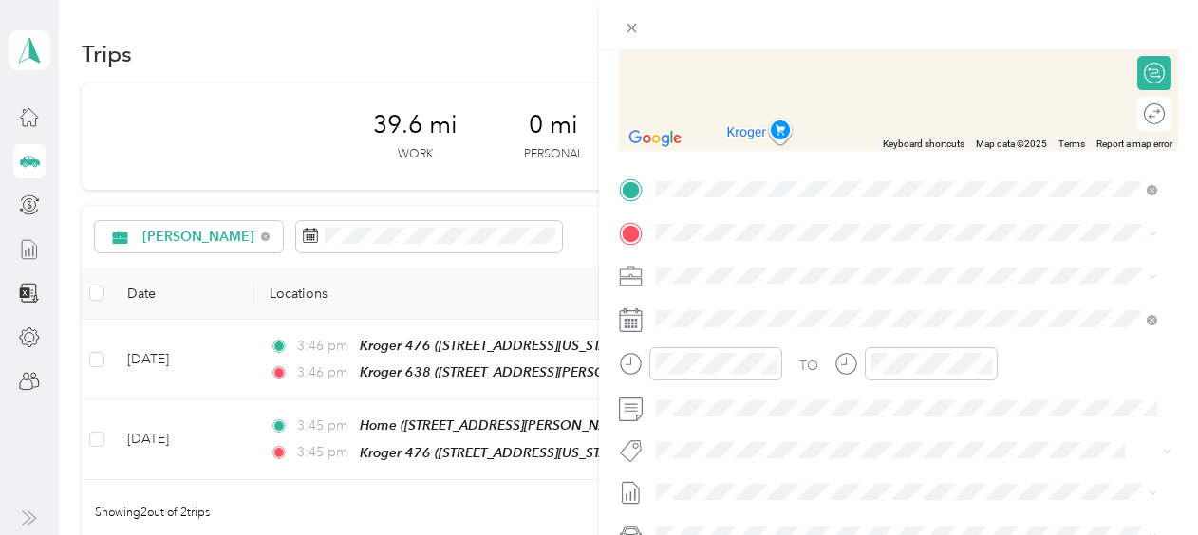
click at [748, 321] on span "[STREET_ADDRESS][PERSON_NAME][US_STATE]" at bounding box center [839, 319] width 295 height 16
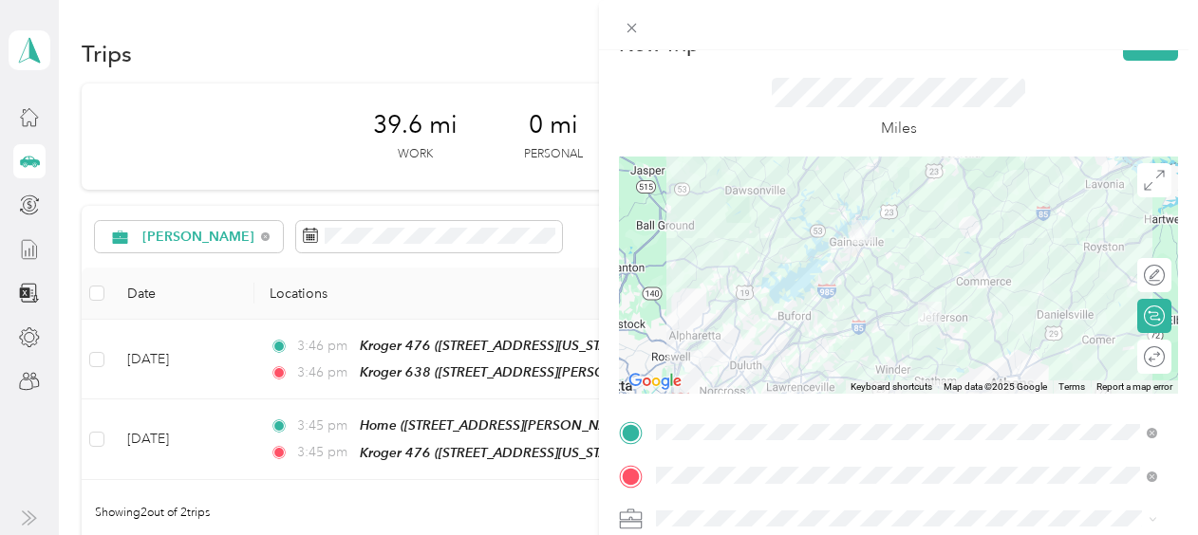
scroll to position [22, 0]
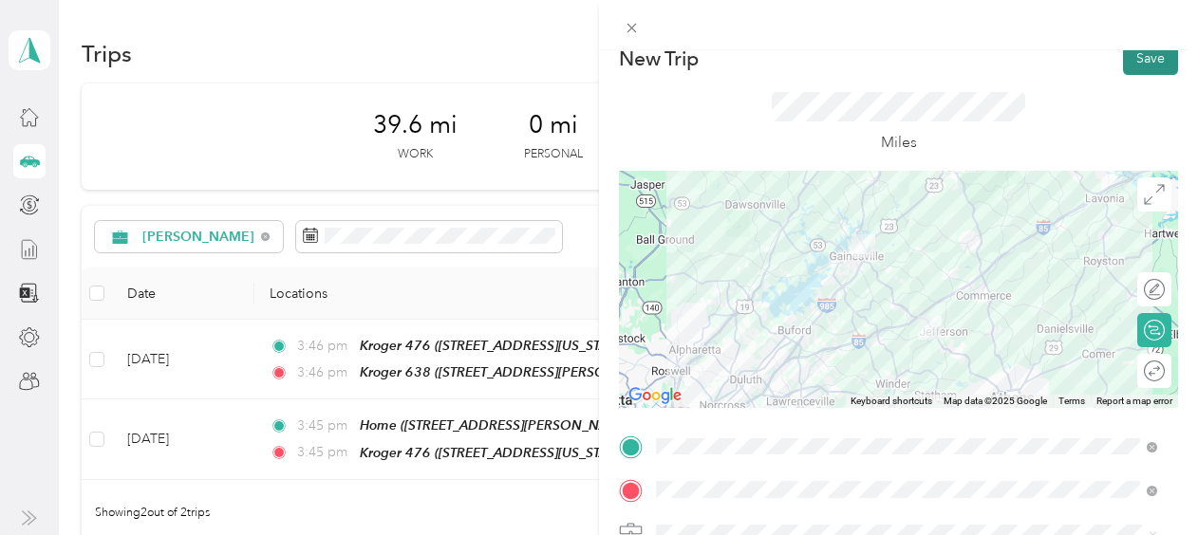
click at [1124, 65] on button "Save" at bounding box center [1150, 58] width 55 height 33
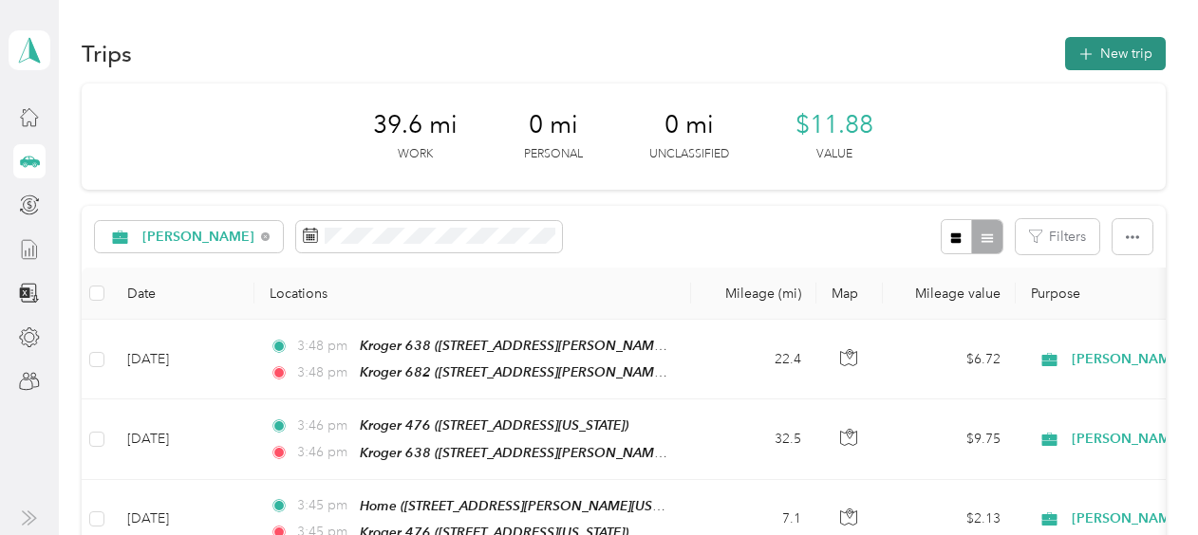
click at [1105, 54] on button "New trip" at bounding box center [1115, 53] width 101 height 33
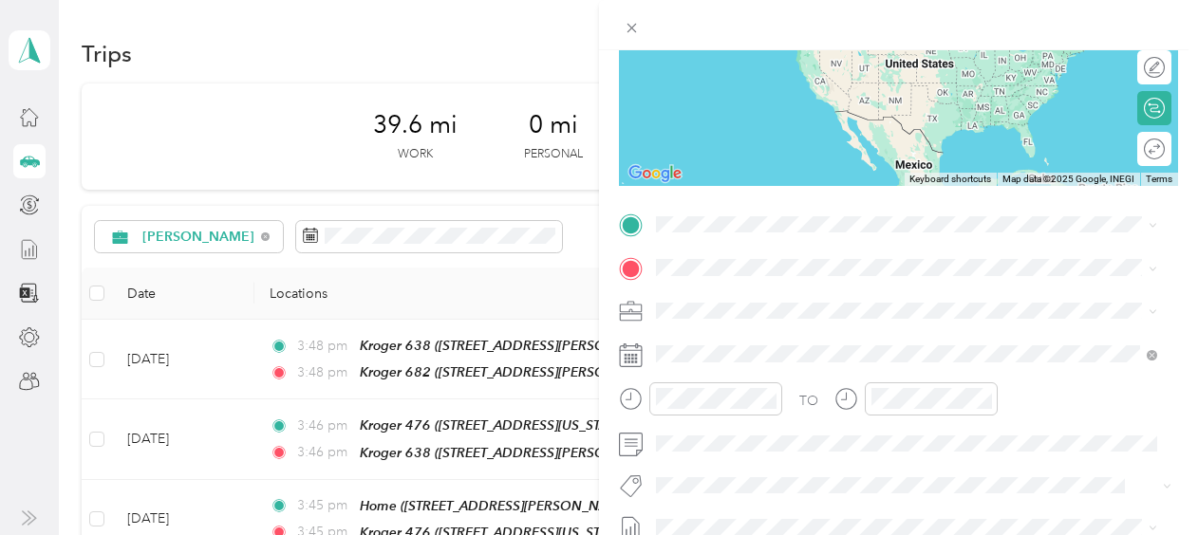
scroll to position [248, 0]
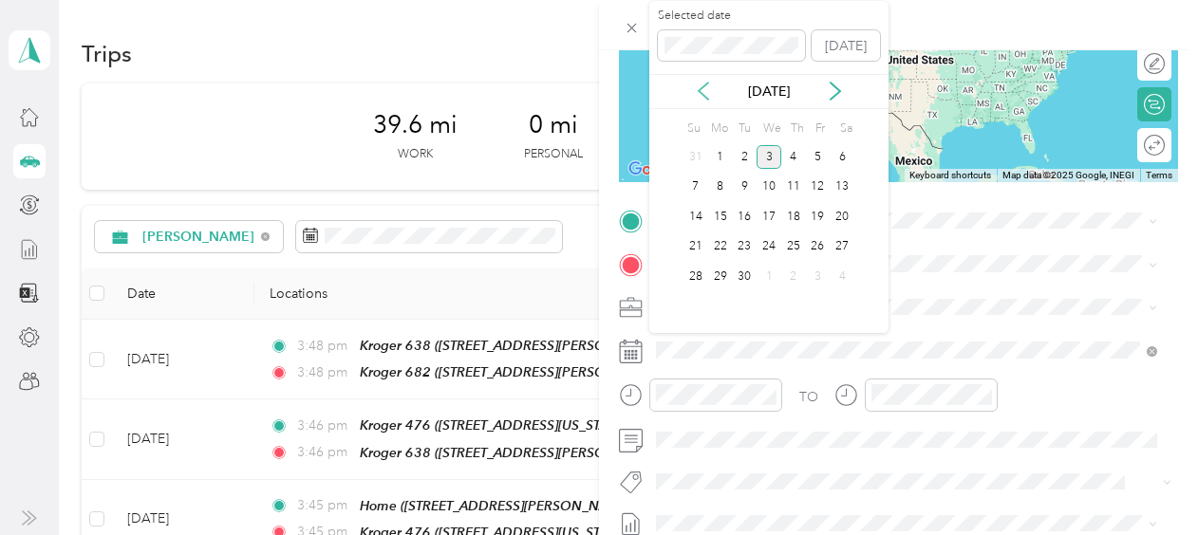
click at [700, 92] on icon at bounding box center [702, 92] width 9 height 17
click at [768, 277] on div "27" at bounding box center [768, 277] width 25 height 24
click at [792, 270] on div "28" at bounding box center [793, 277] width 25 height 24
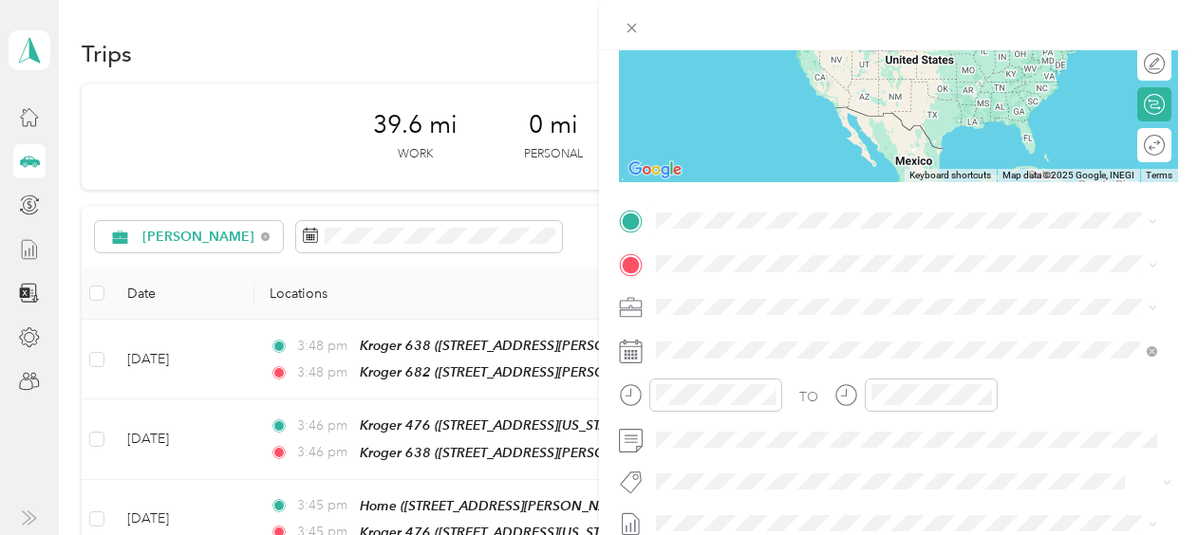
click at [775, 300] on div "Kroger [STREET_ADDRESS][PERSON_NAME][US_STATE]" at bounding box center [839, 300] width 295 height 40
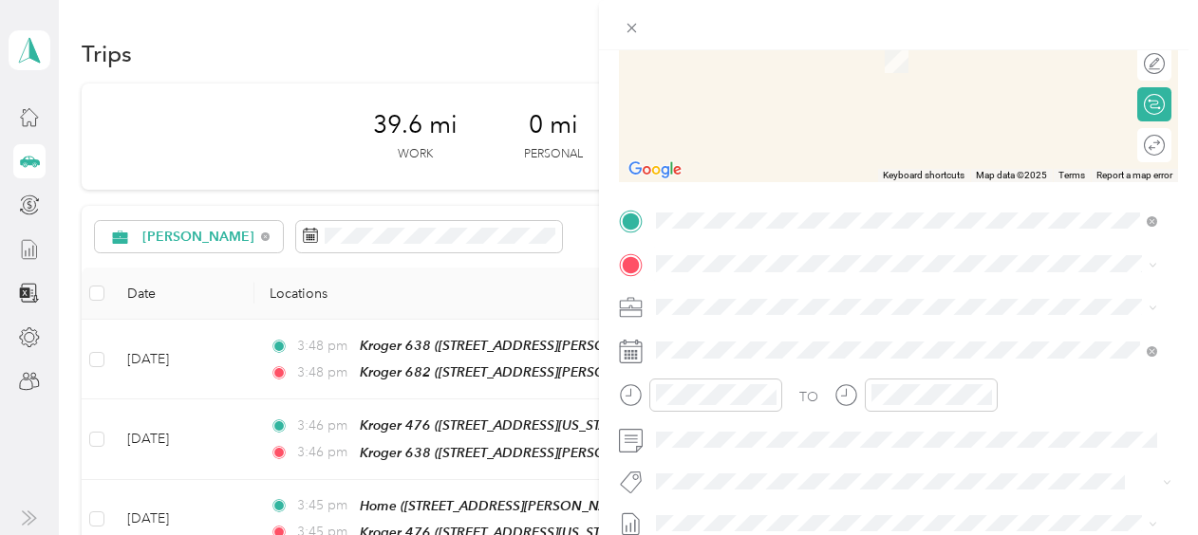
click at [760, 359] on div "Kroger [STREET_ADDRESS][PERSON_NAME][US_STATE]" at bounding box center [839, 346] width 295 height 40
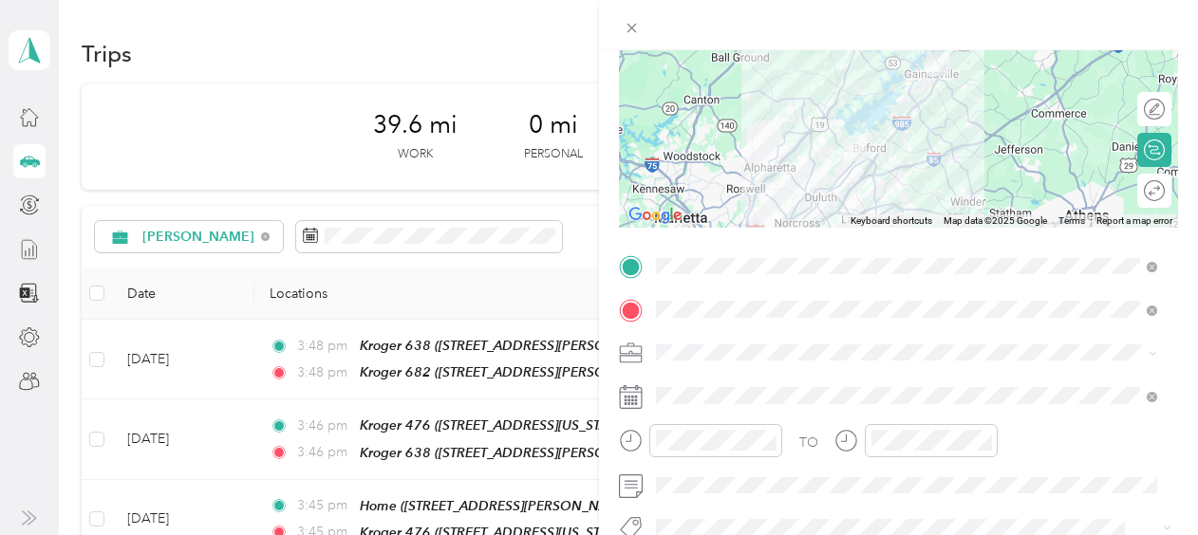
scroll to position [203, 0]
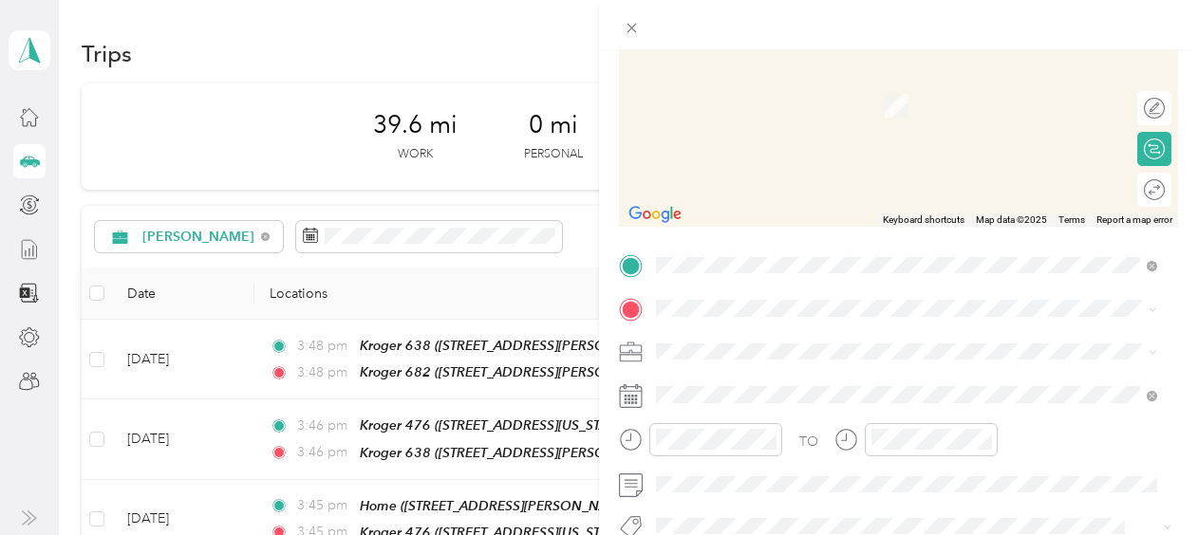
click at [765, 239] on div "Kroger 632 [STREET_ADDRESS][US_STATE]" at bounding box center [906, 218] width 488 height 47
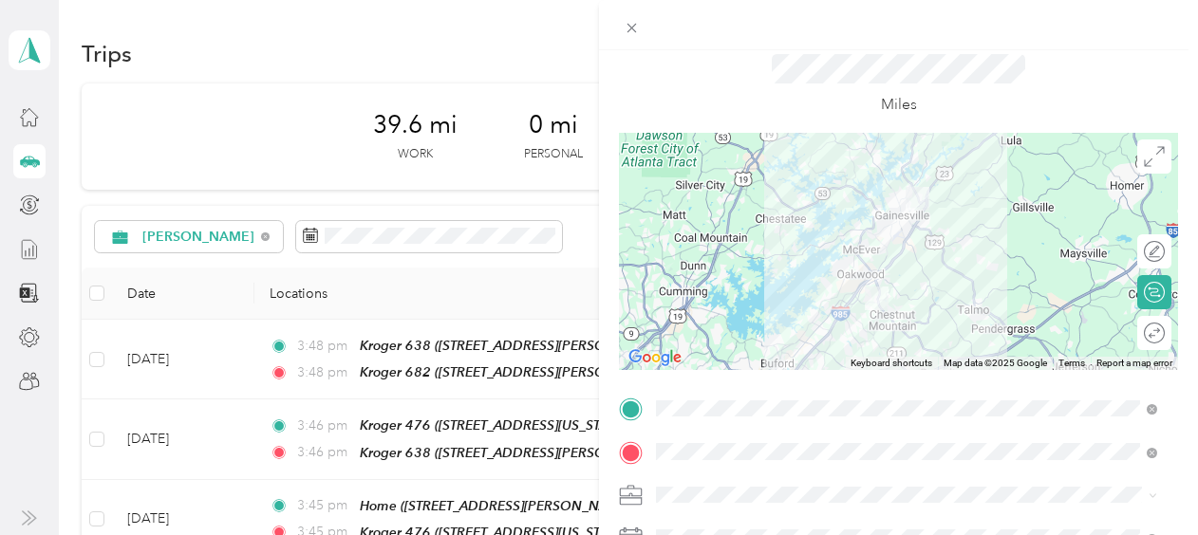
scroll to position [0, 0]
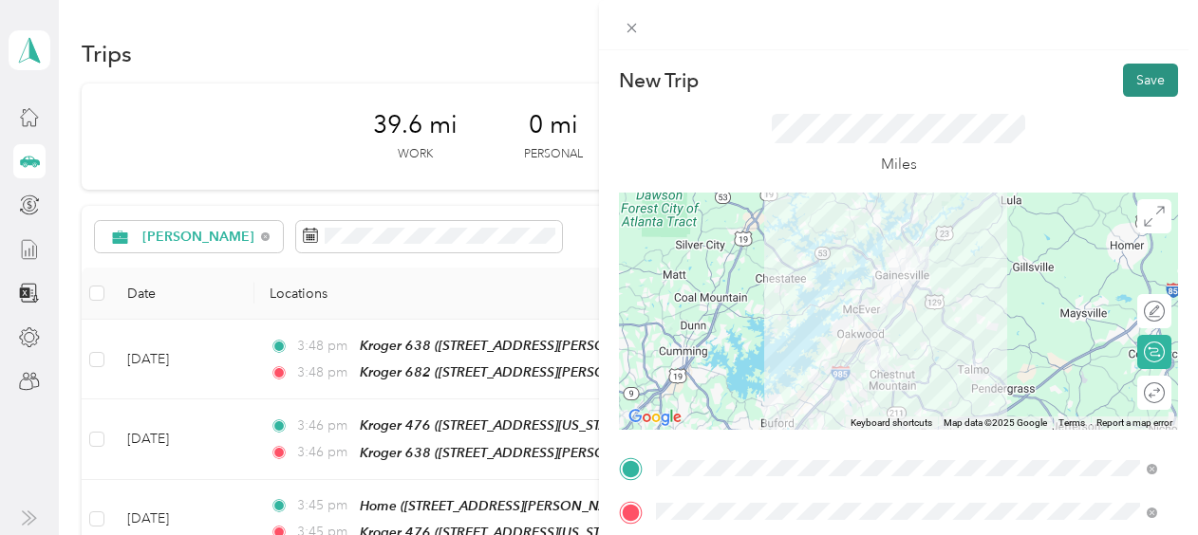
click at [1135, 83] on button "Save" at bounding box center [1150, 80] width 55 height 33
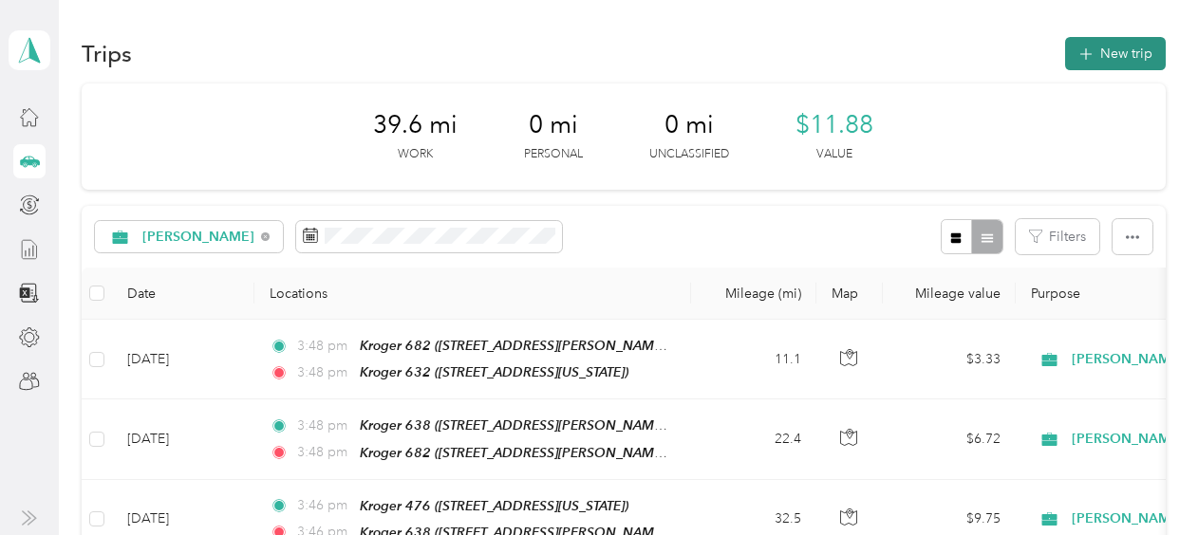
click at [1126, 47] on button "New trip" at bounding box center [1115, 53] width 101 height 33
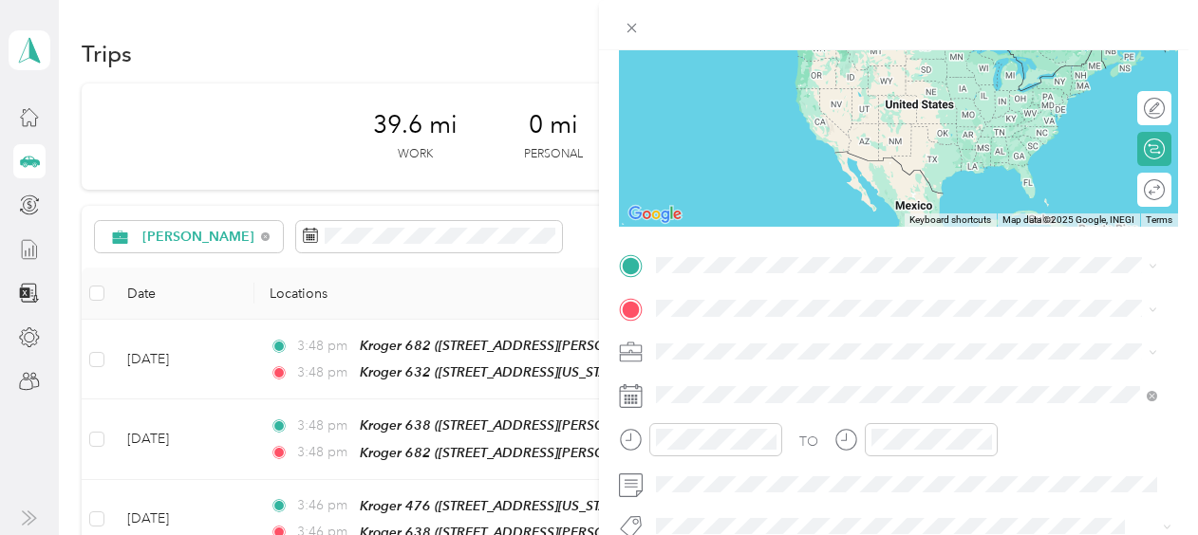
scroll to position [206, 0]
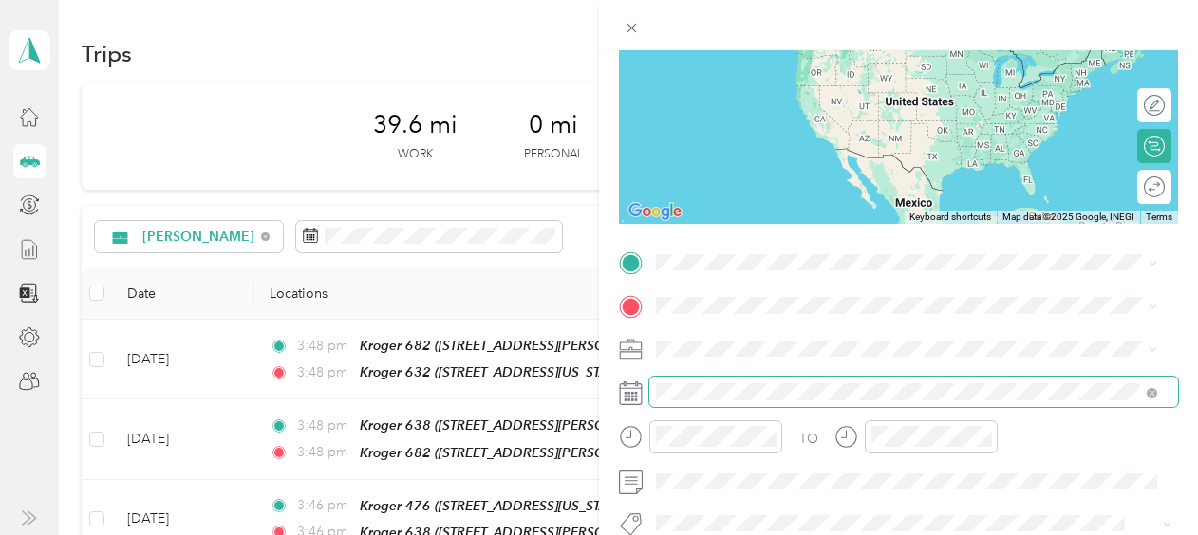
click at [771, 382] on span at bounding box center [913, 392] width 529 height 30
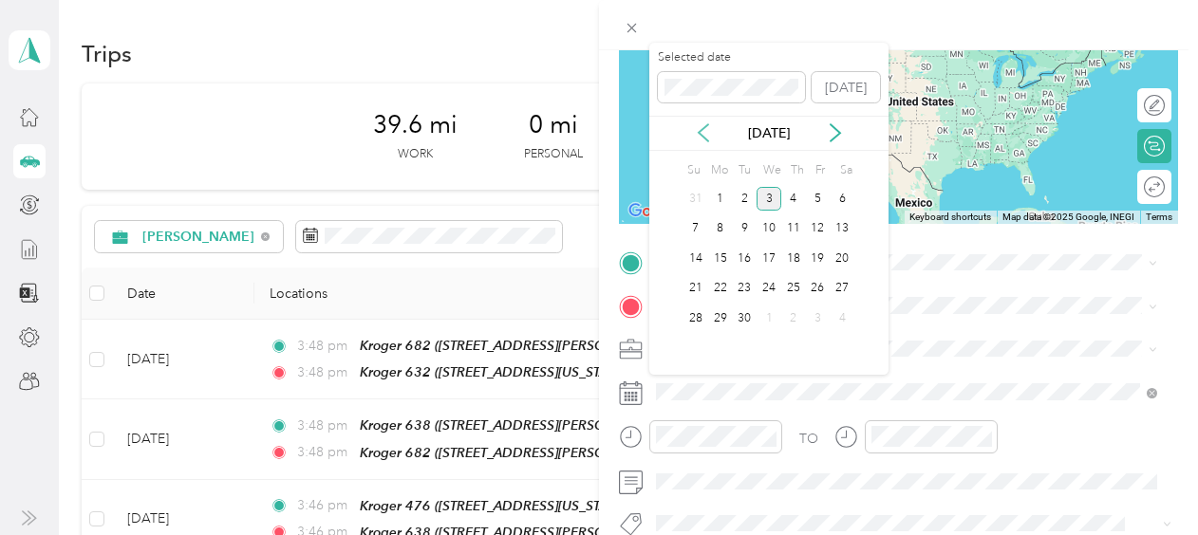
click at [703, 140] on icon at bounding box center [703, 132] width 19 height 19
click at [802, 319] on div "28" at bounding box center [793, 319] width 25 height 24
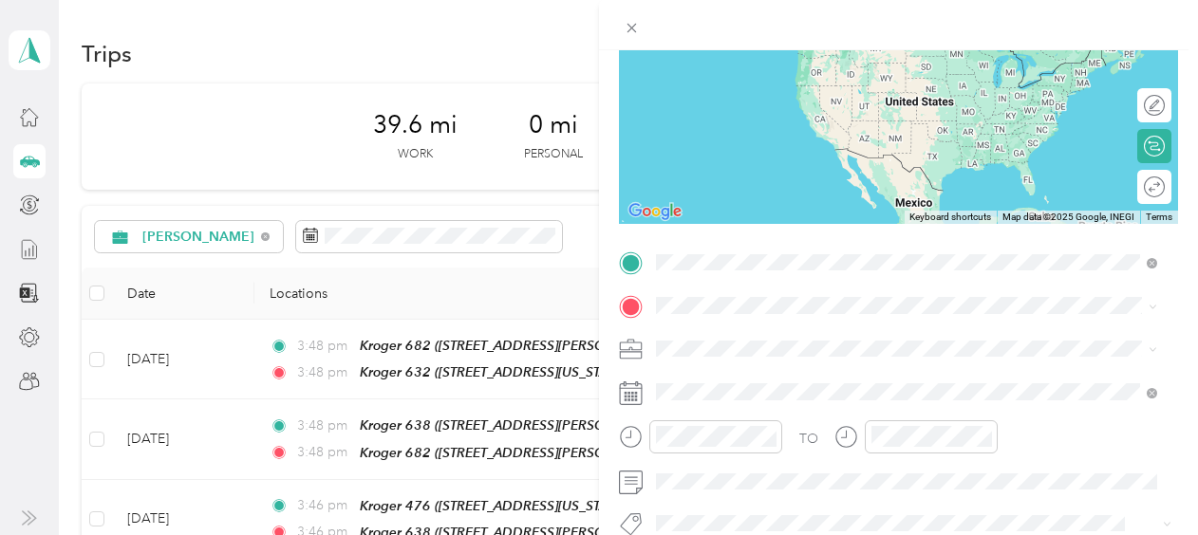
click at [745, 359] on div "Kroger 632 [STREET_ADDRESS][US_STATE]" at bounding box center [906, 349] width 488 height 47
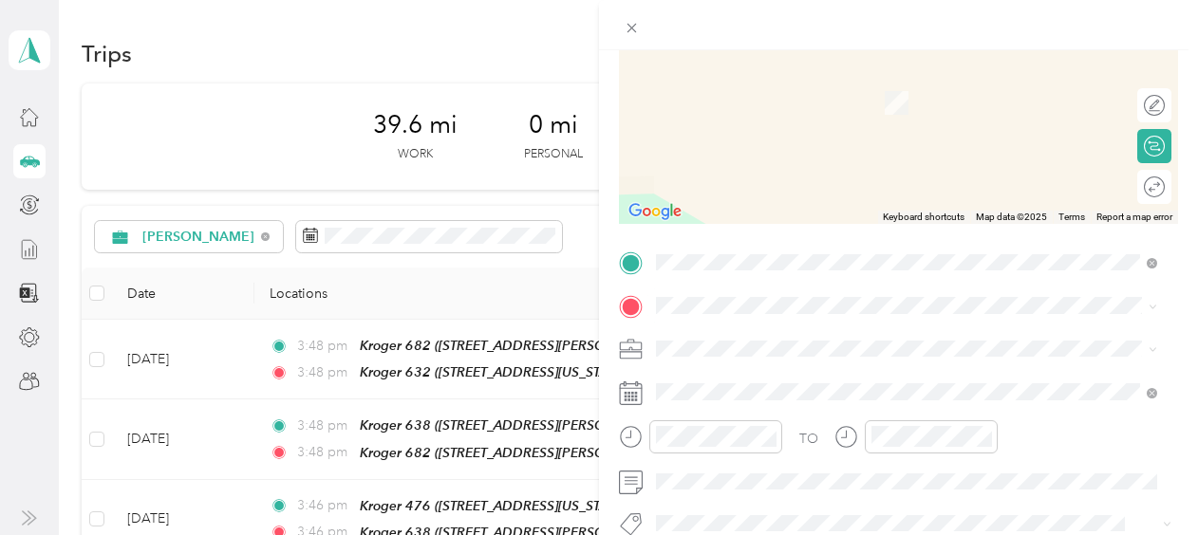
click at [785, 96] on span "[STREET_ADDRESS][US_STATE]" at bounding box center [787, 97] width 190 height 16
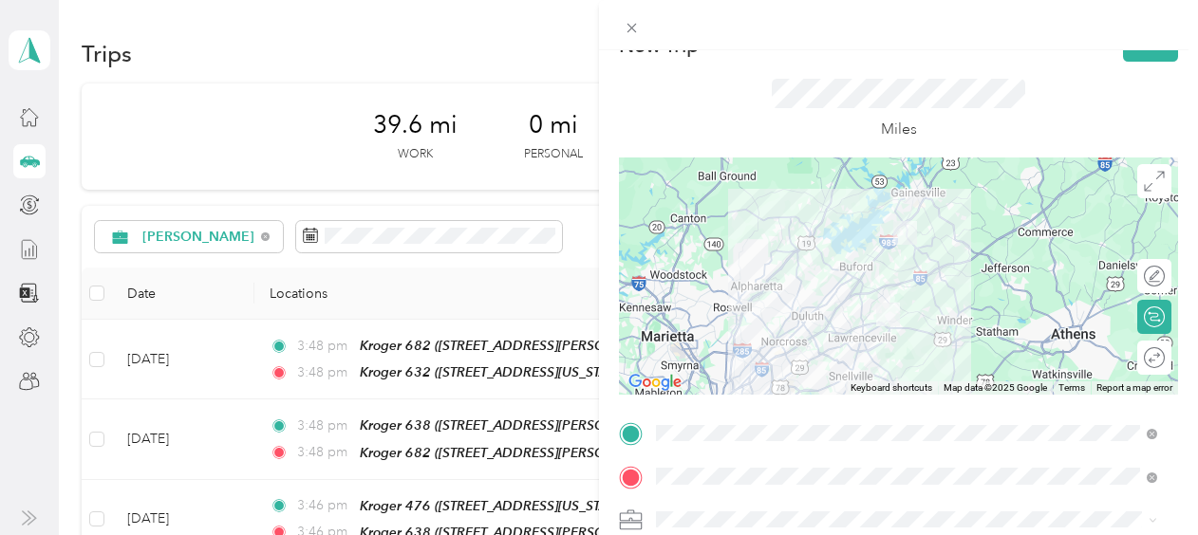
scroll to position [0, 0]
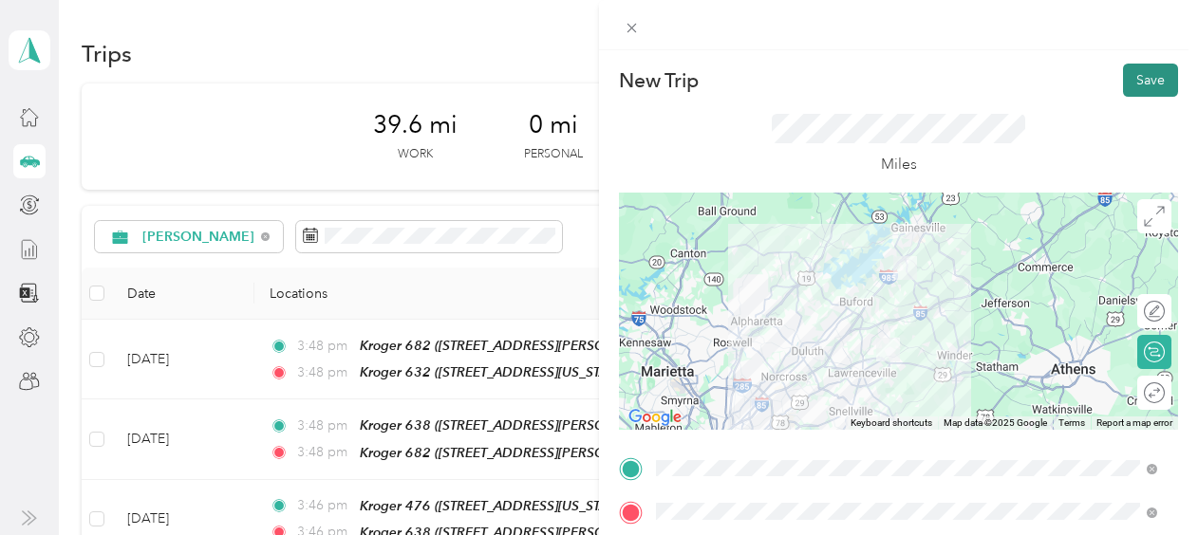
click at [1127, 76] on button "Save" at bounding box center [1150, 80] width 55 height 33
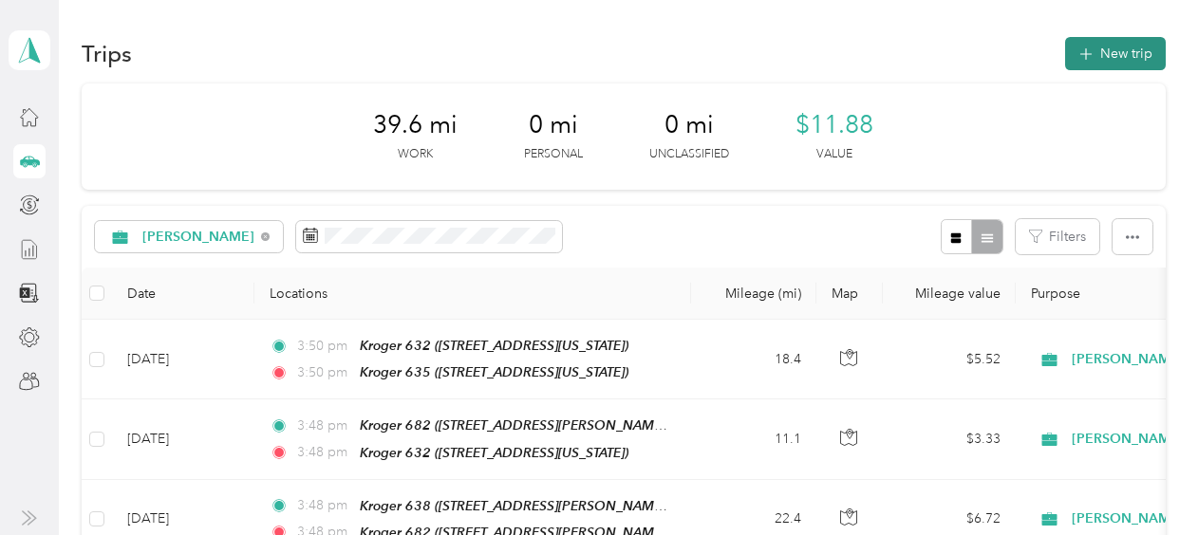
click at [1099, 57] on button "New trip" at bounding box center [1115, 53] width 101 height 33
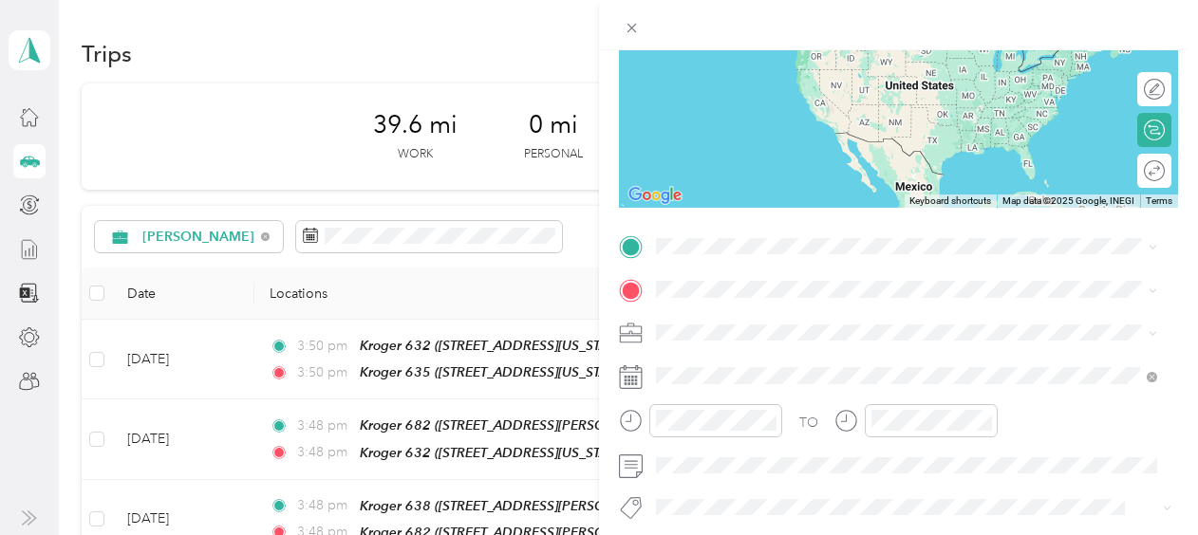
scroll to position [224, 0]
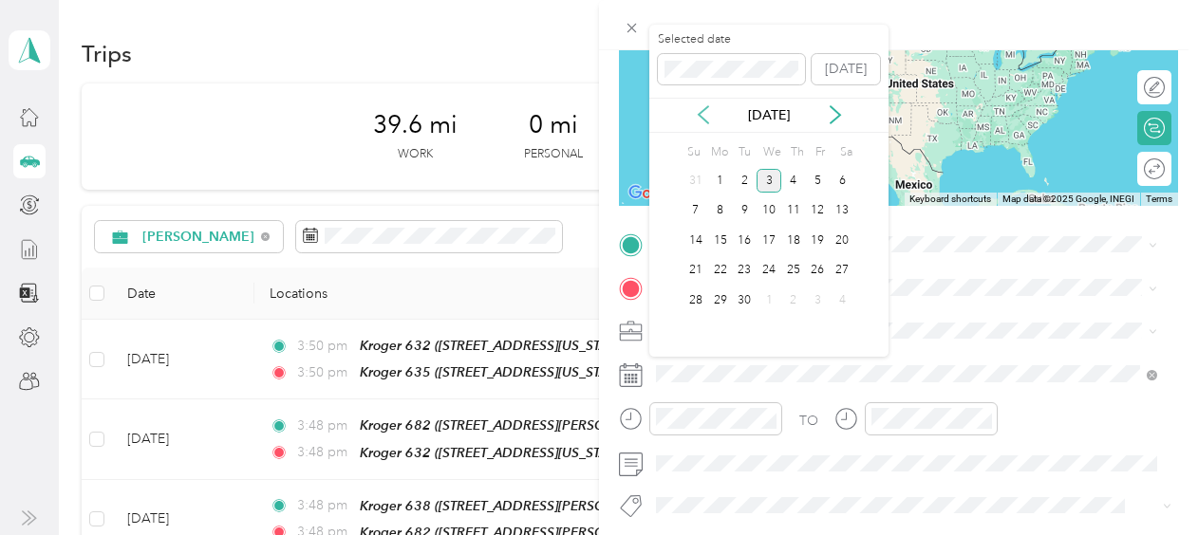
click at [706, 116] on icon at bounding box center [703, 114] width 19 height 19
click at [793, 301] on div "28" at bounding box center [793, 301] width 25 height 24
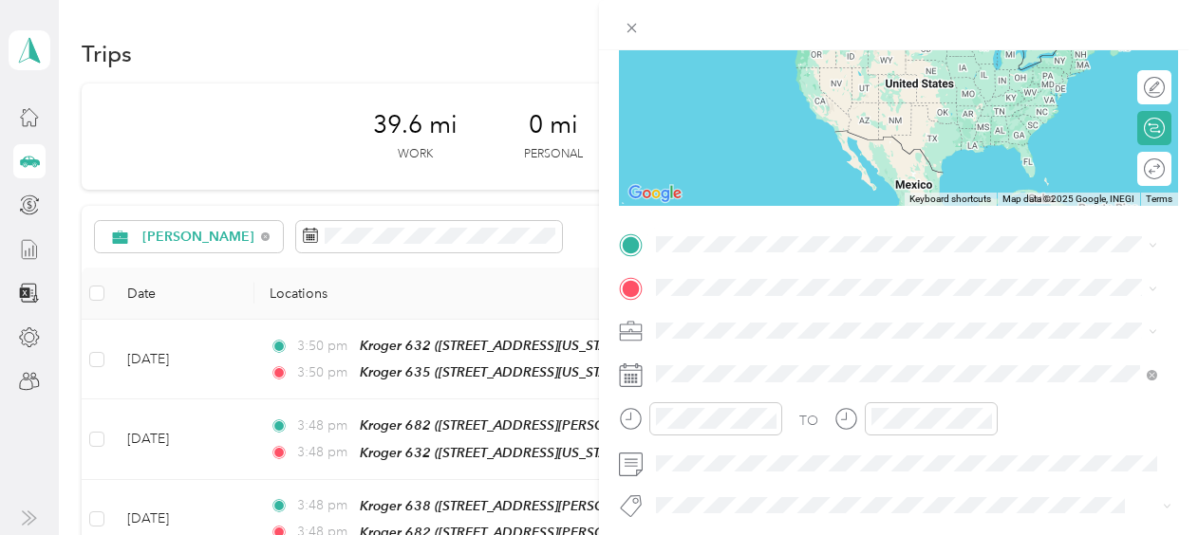
click at [752, 335] on span "[STREET_ADDRESS][US_STATE]" at bounding box center [787, 338] width 190 height 16
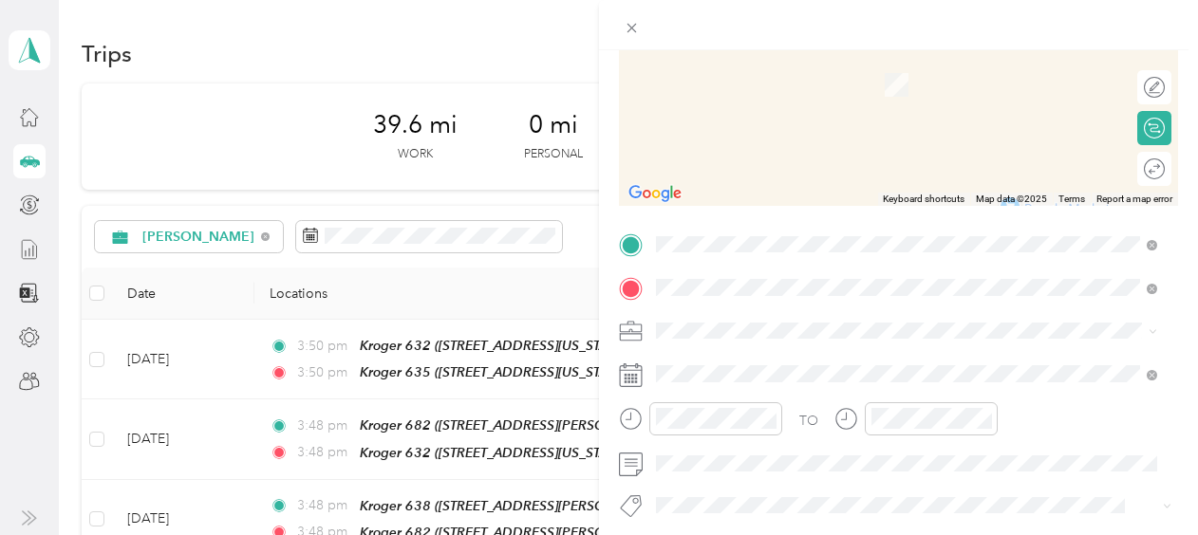
click at [787, 70] on div "Kroger [STREET_ADDRESS][US_STATE]" at bounding box center [787, 74] width 190 height 40
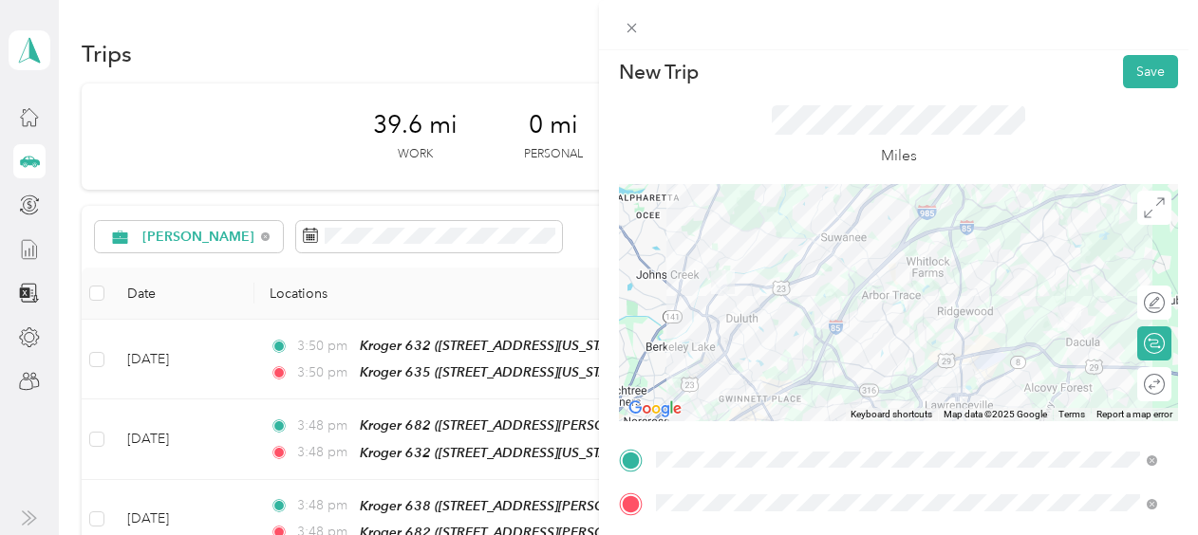
scroll to position [0, 0]
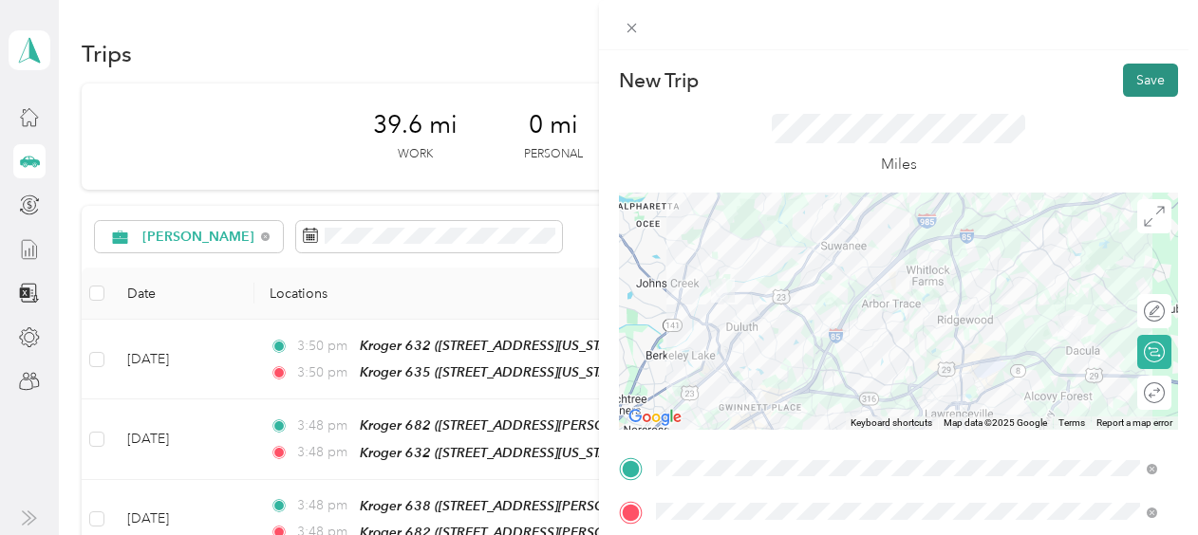
click at [1123, 86] on button "Save" at bounding box center [1150, 80] width 55 height 33
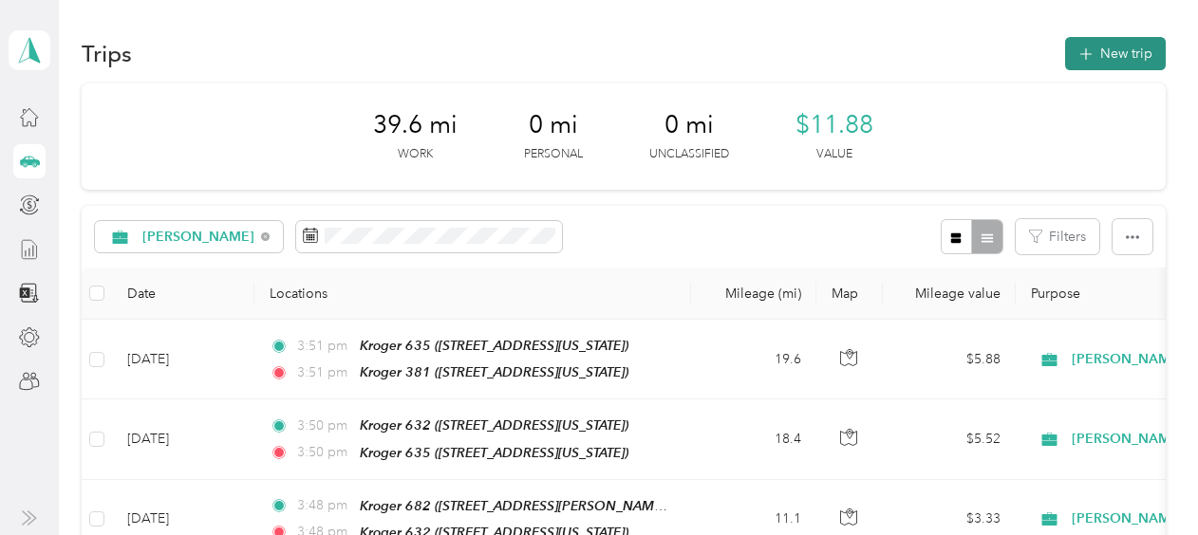
click at [1108, 53] on button "New trip" at bounding box center [1115, 53] width 101 height 33
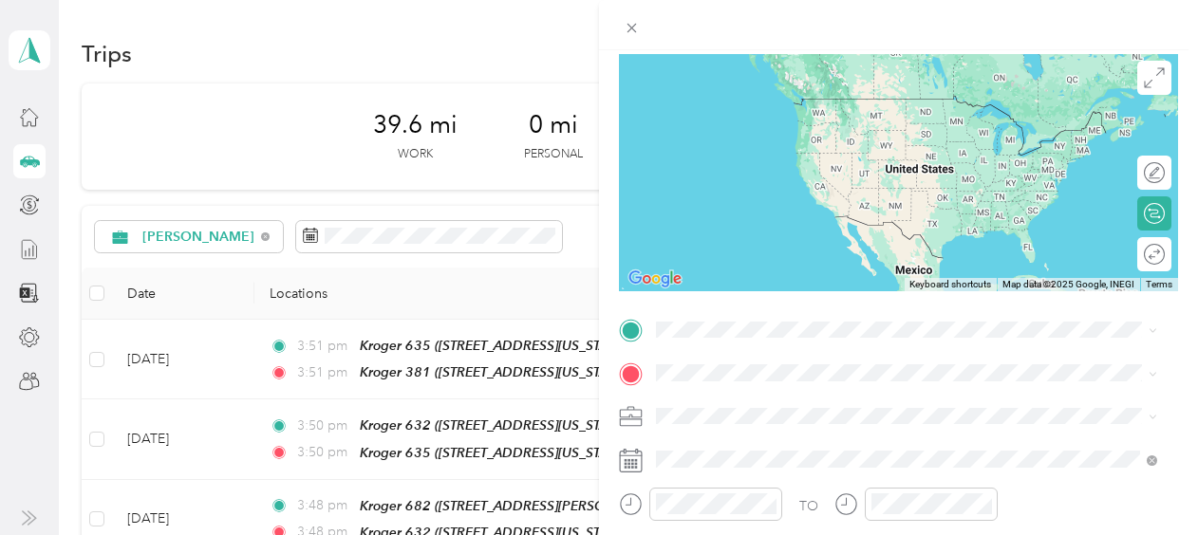
scroll to position [226, 0]
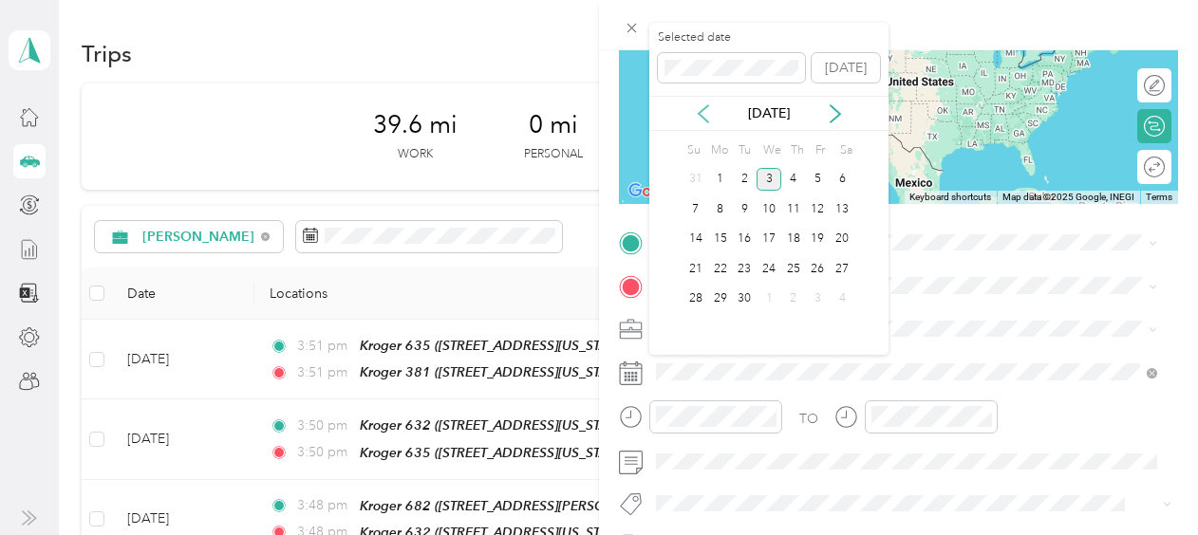
click at [702, 108] on icon at bounding box center [702, 113] width 9 height 17
click at [791, 296] on div "28" at bounding box center [793, 300] width 25 height 24
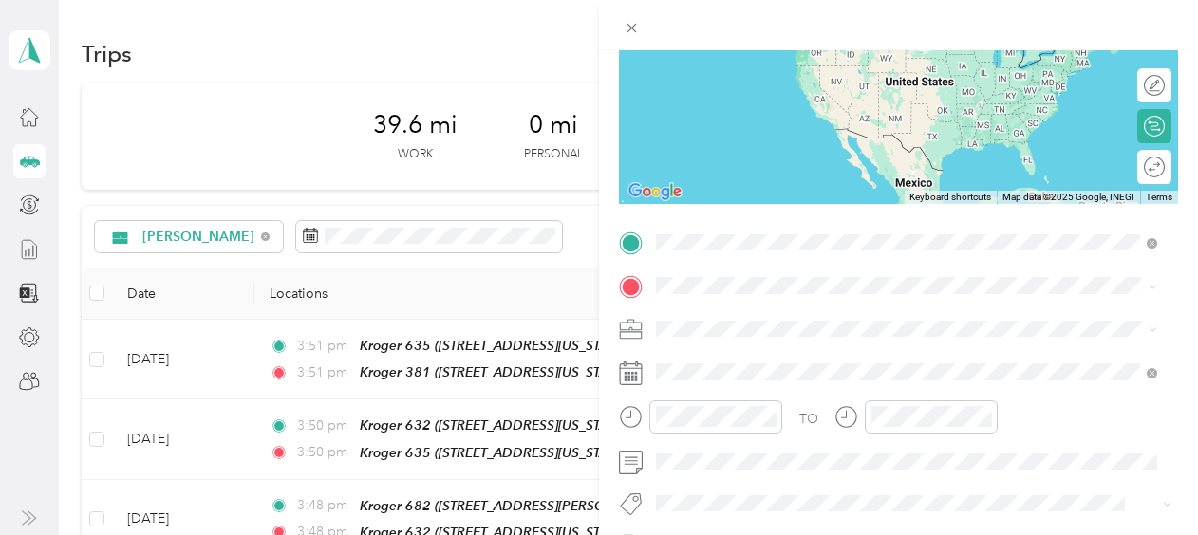
click at [737, 319] on div "Kroger [STREET_ADDRESS][US_STATE]" at bounding box center [787, 329] width 190 height 40
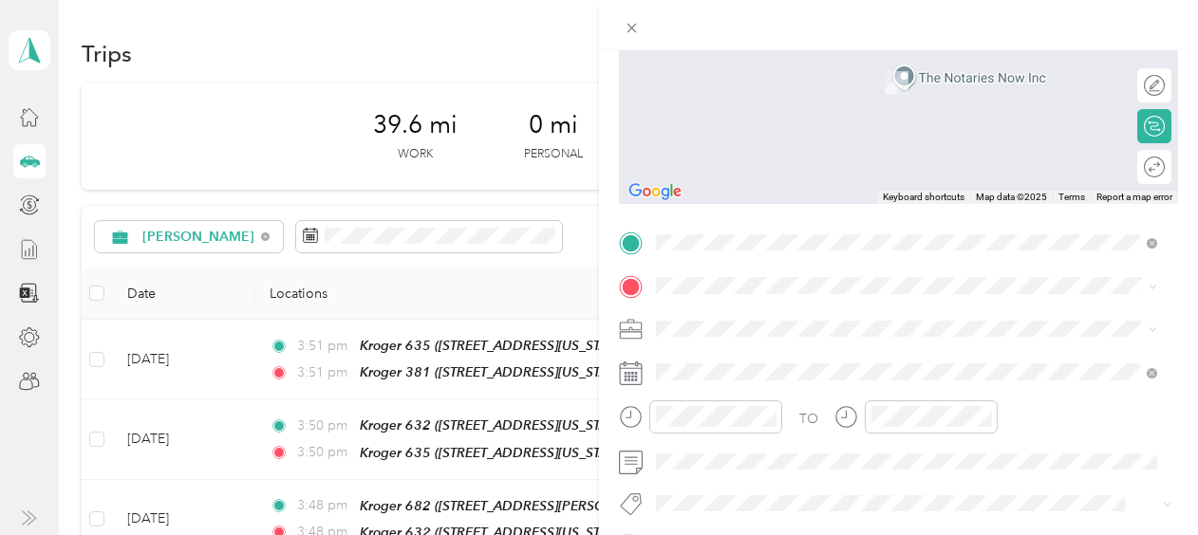
click at [740, 63] on div "Home [STREET_ADDRESS][PERSON_NAME][US_STATE]" at bounding box center [839, 71] width 295 height 40
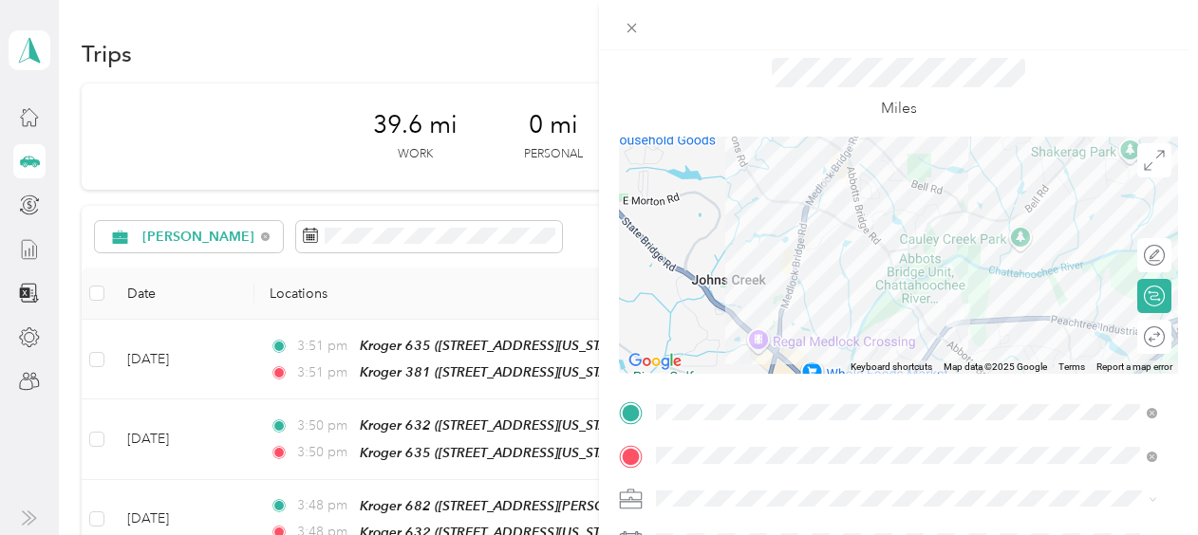
scroll to position [0, 0]
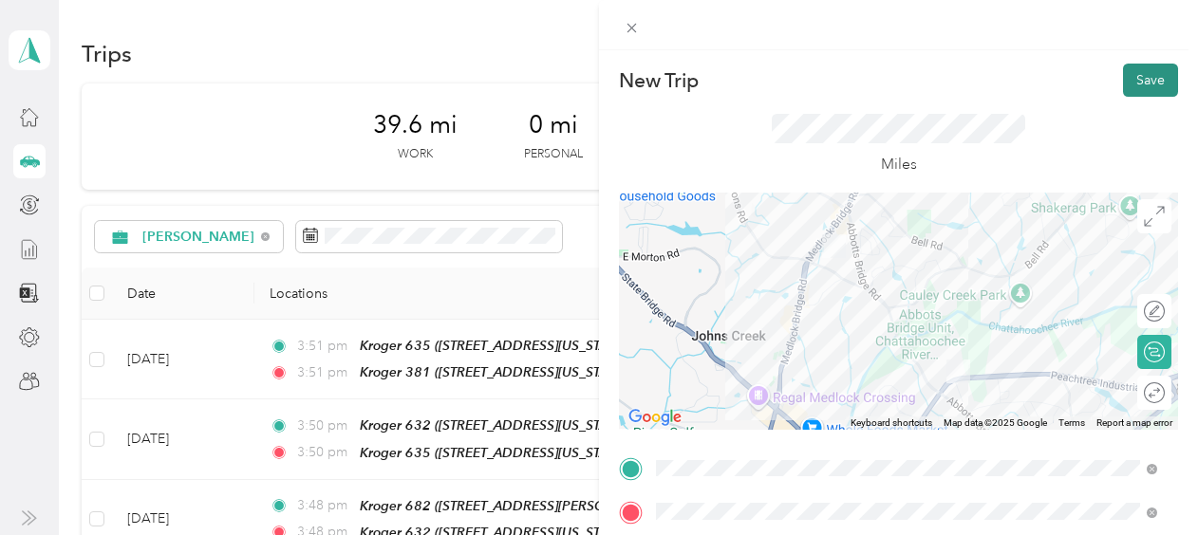
click at [1123, 78] on button "Save" at bounding box center [1150, 80] width 55 height 33
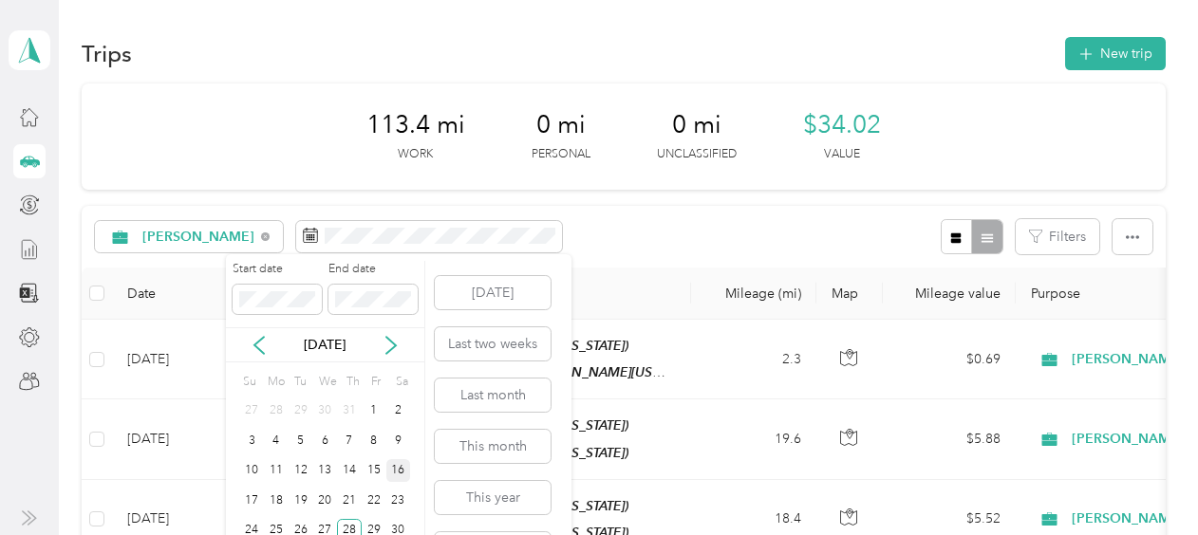
click at [393, 473] on div "16" at bounding box center [398, 471] width 25 height 24
click at [402, 526] on div "30" at bounding box center [398, 531] width 25 height 24
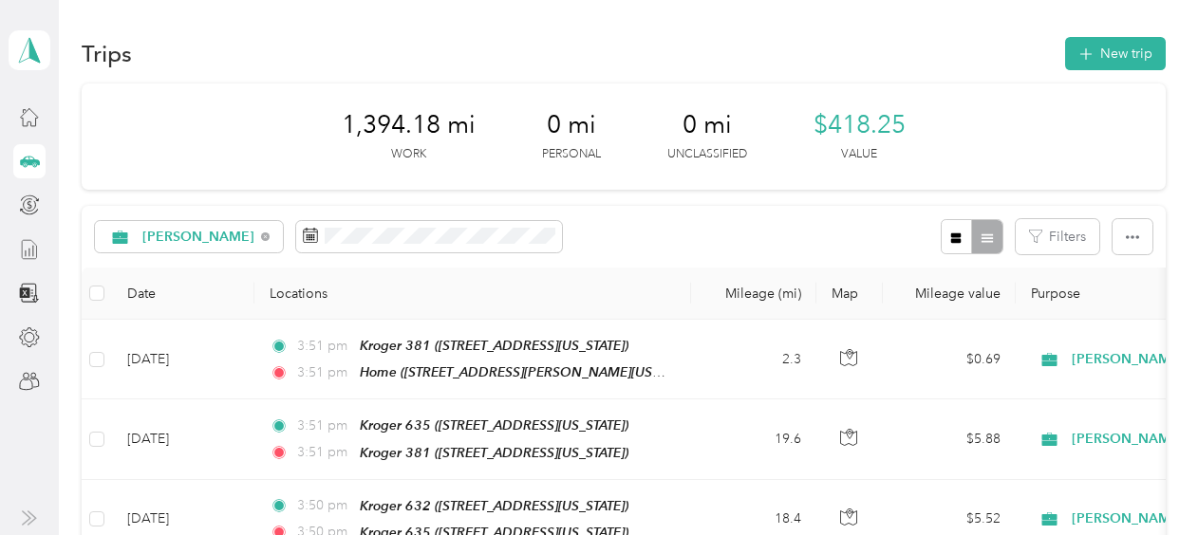
click at [38, 155] on icon at bounding box center [29, 161] width 21 height 21
click at [37, 249] on icon at bounding box center [29, 249] width 21 height 21
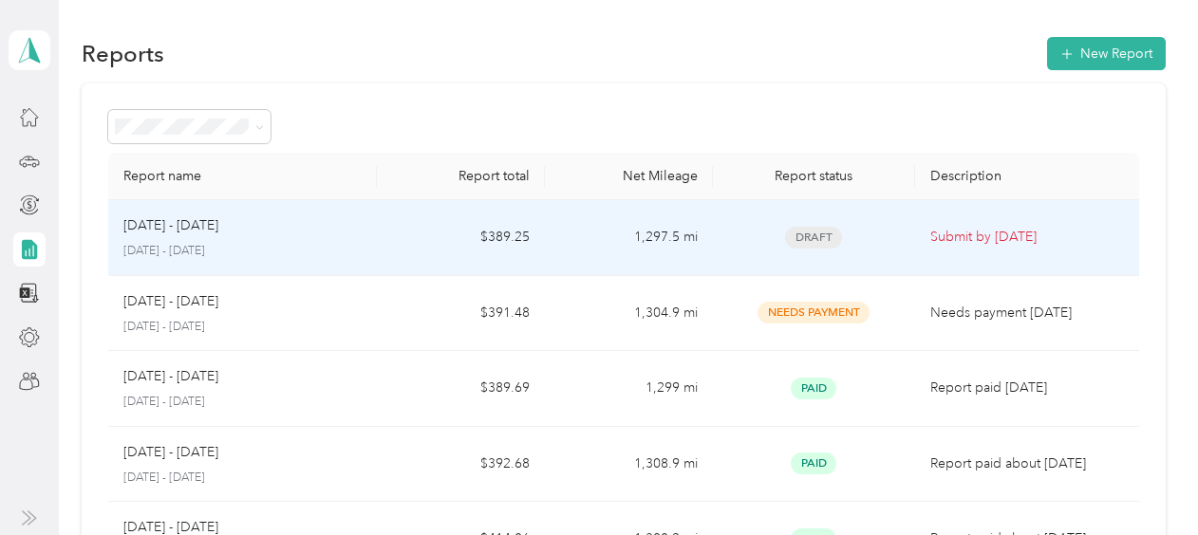
click at [218, 232] on p "[DATE] - [DATE]" at bounding box center [170, 225] width 95 height 21
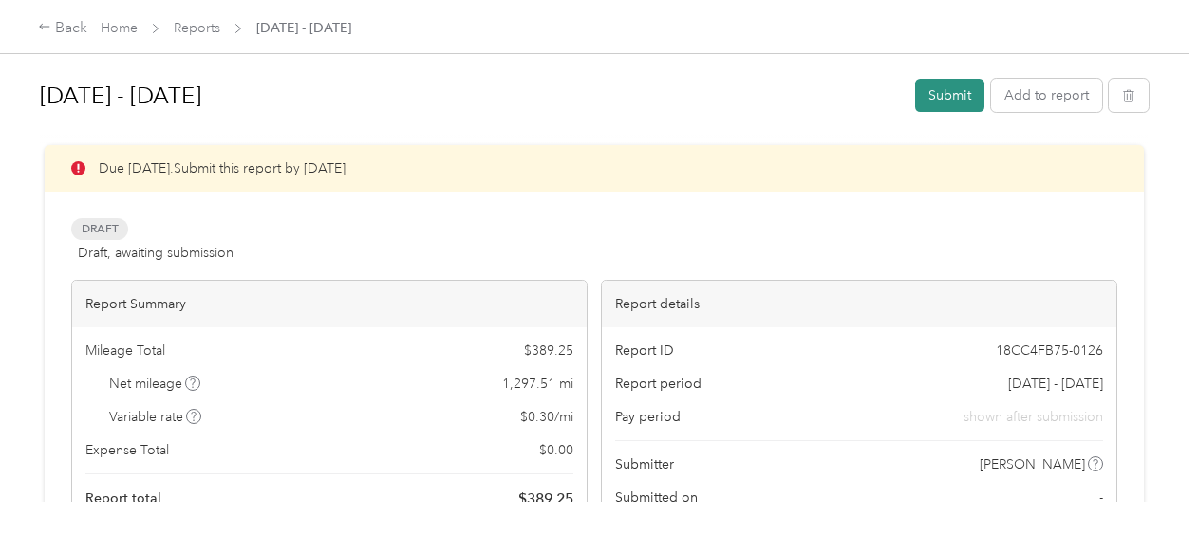
click at [941, 100] on button "Submit" at bounding box center [949, 95] width 69 height 33
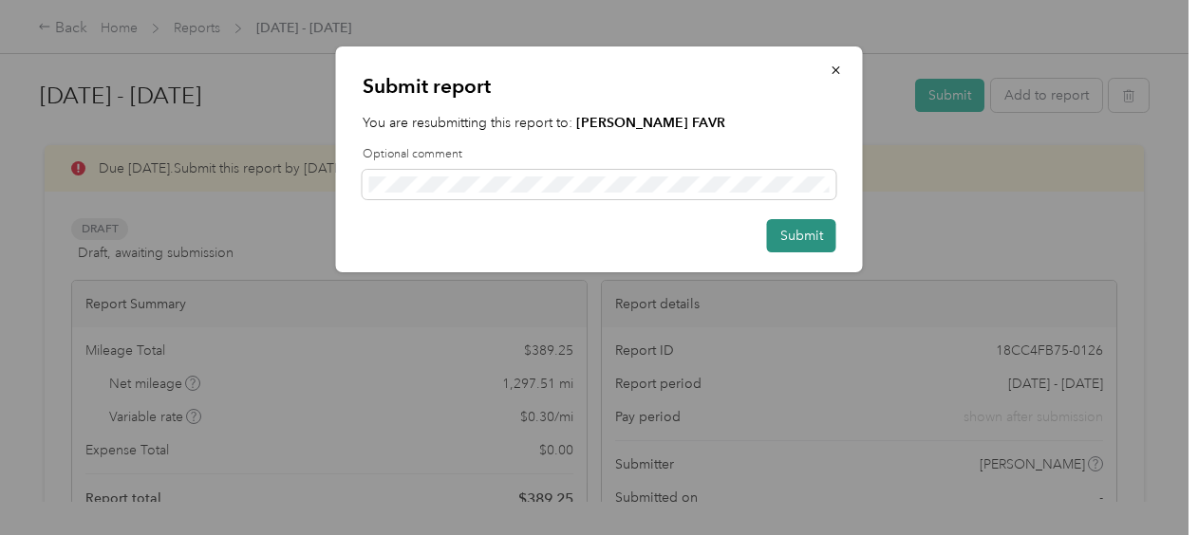
click at [816, 239] on button "Submit" at bounding box center [801, 235] width 69 height 33
